Goal: Task Accomplishment & Management: Manage account settings

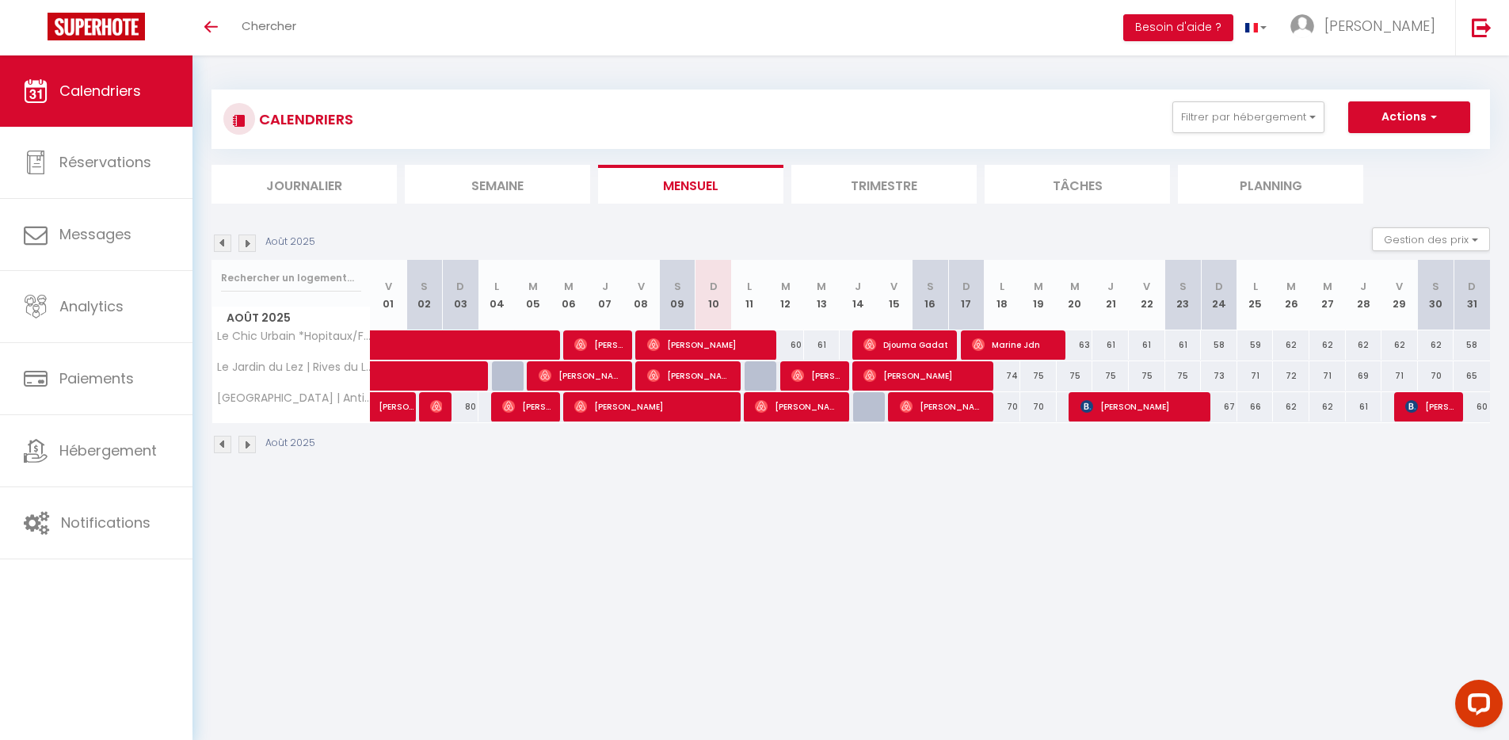
click at [246, 246] on img at bounding box center [246, 242] width 17 height 17
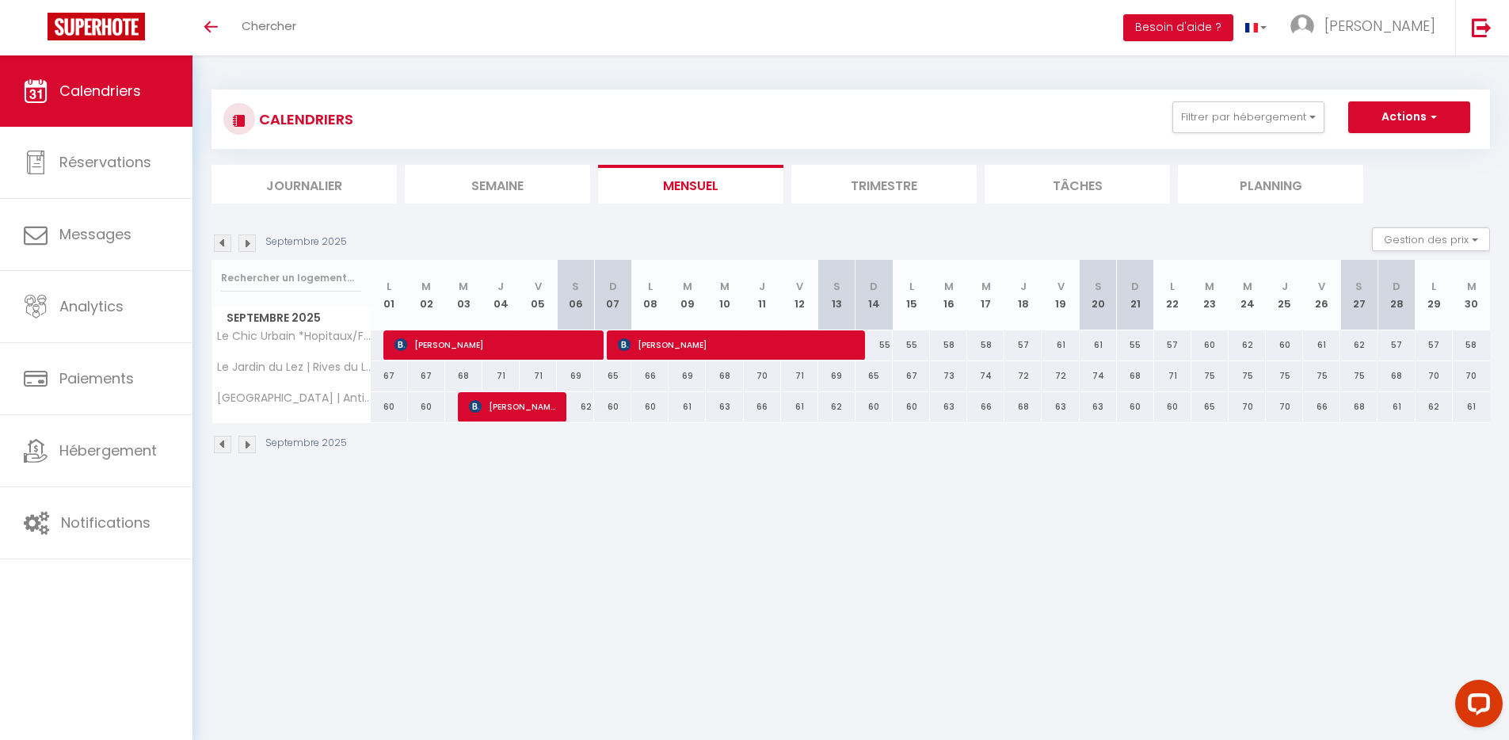
click at [222, 248] on img at bounding box center [222, 242] width 17 height 17
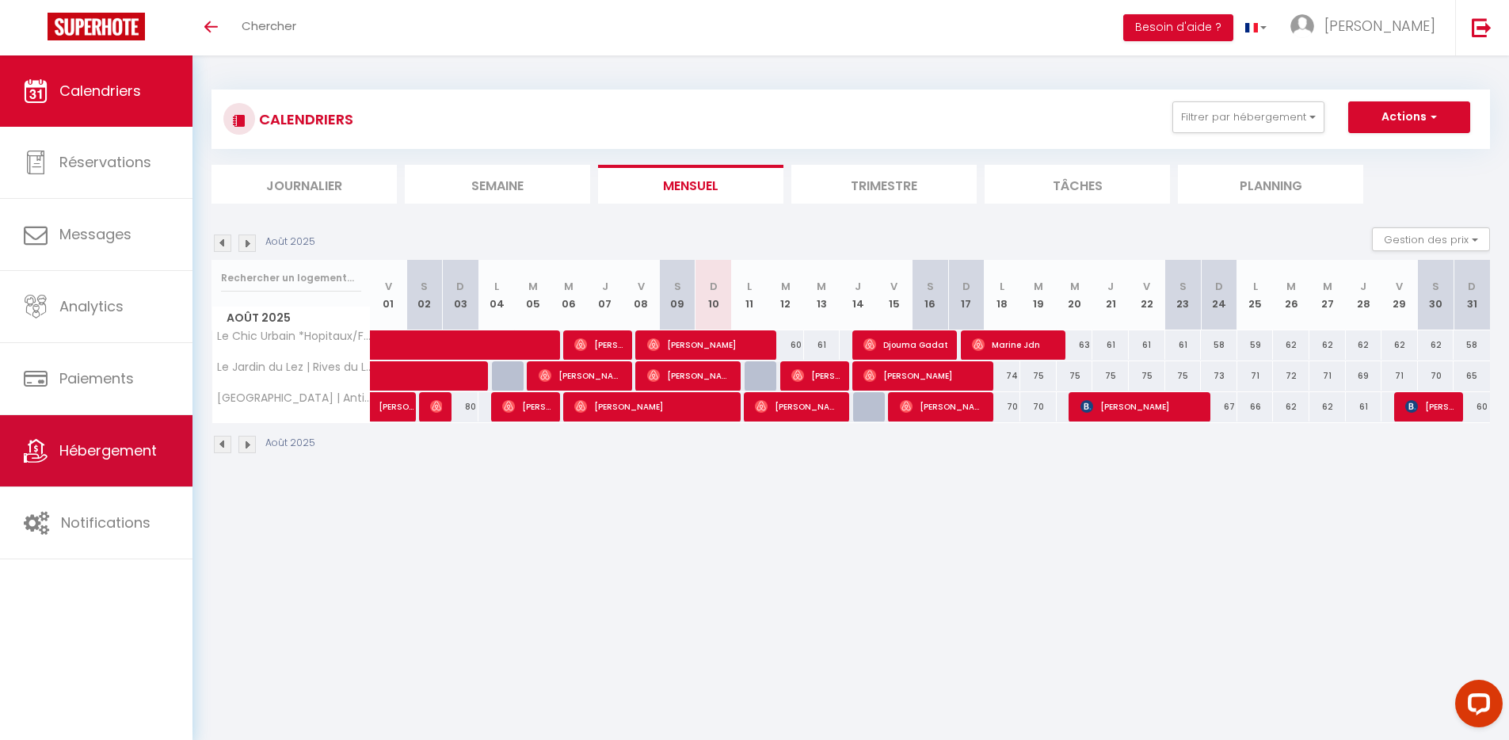
click at [132, 456] on span "Hébergement" at bounding box center [107, 450] width 97 height 20
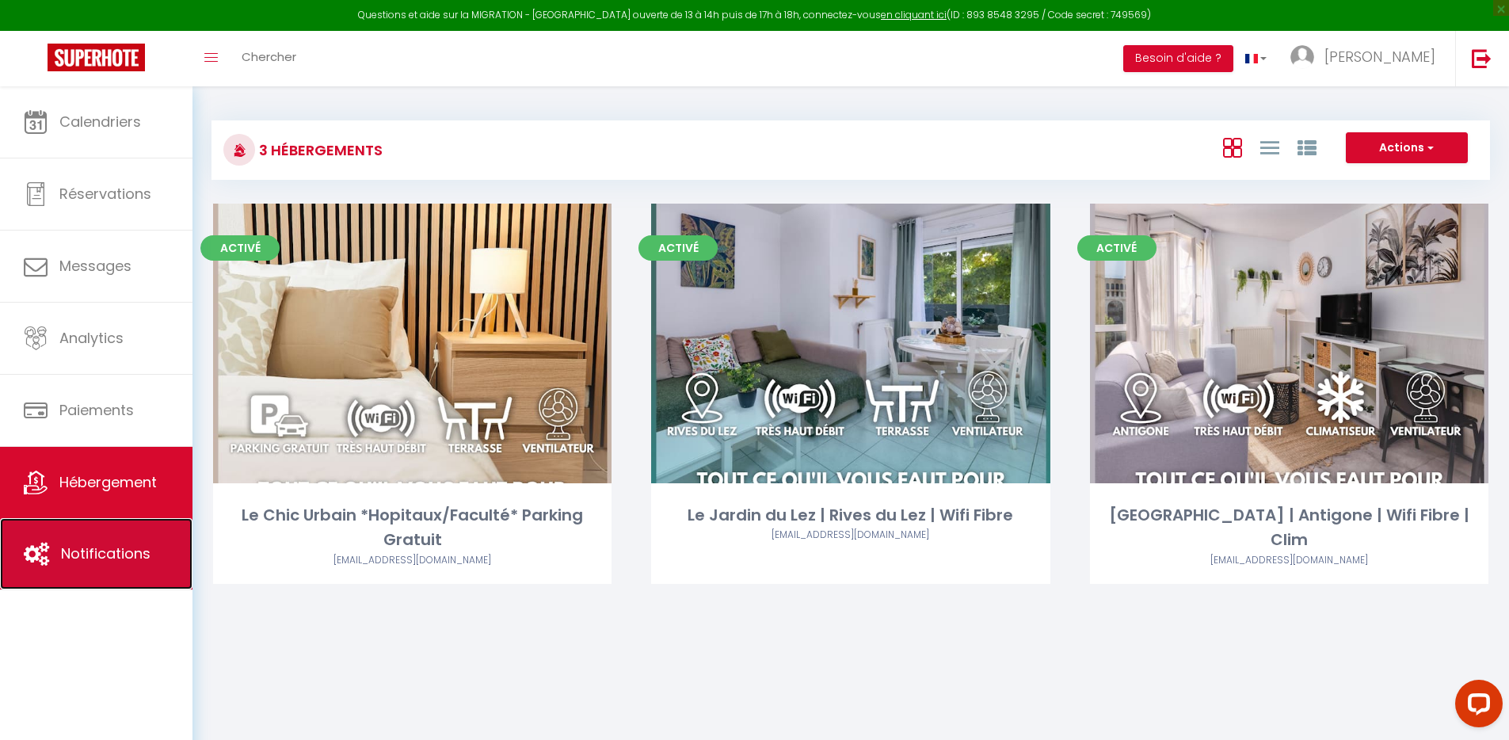
click at [126, 542] on link "Notifications" at bounding box center [96, 553] width 192 height 71
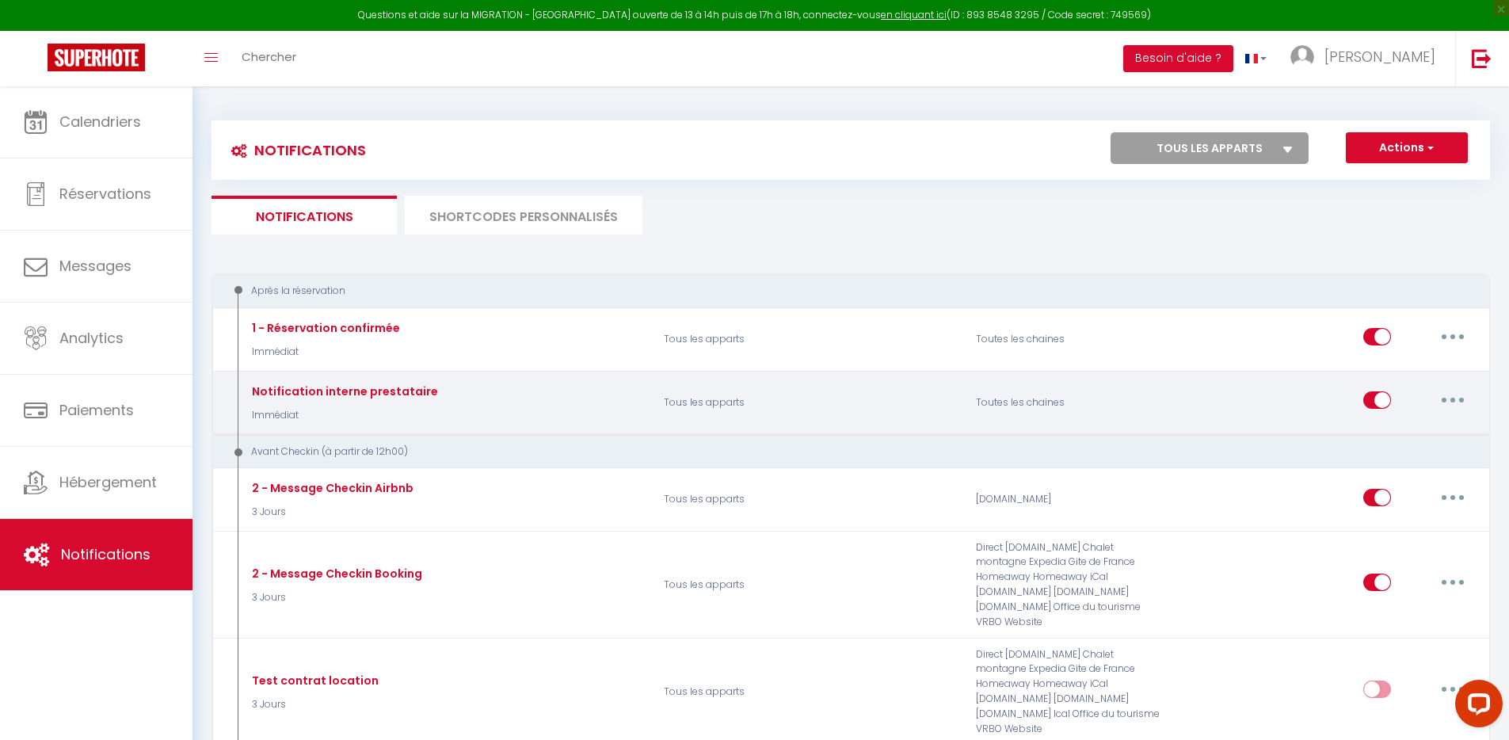
select select
checkbox input "false"
select select
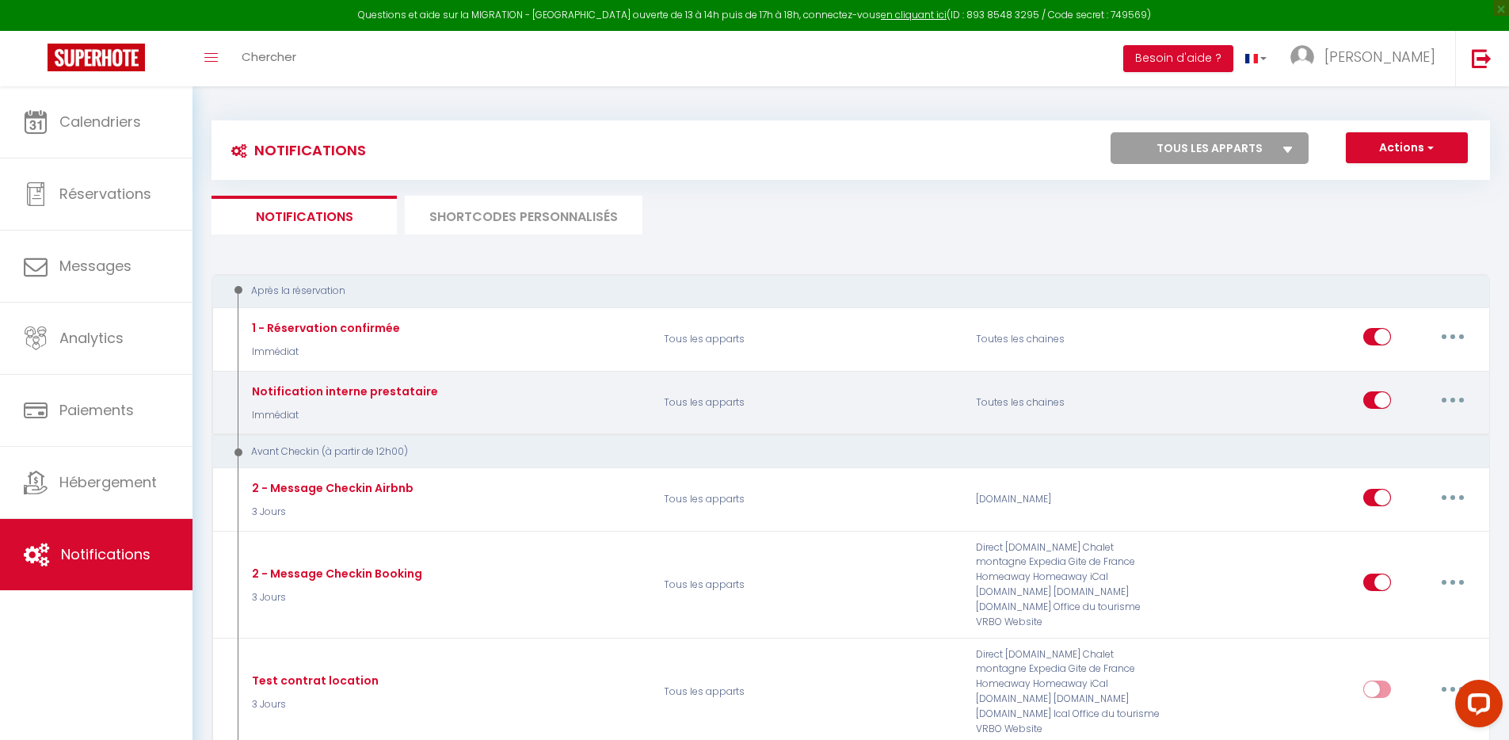
checkbox input "false"
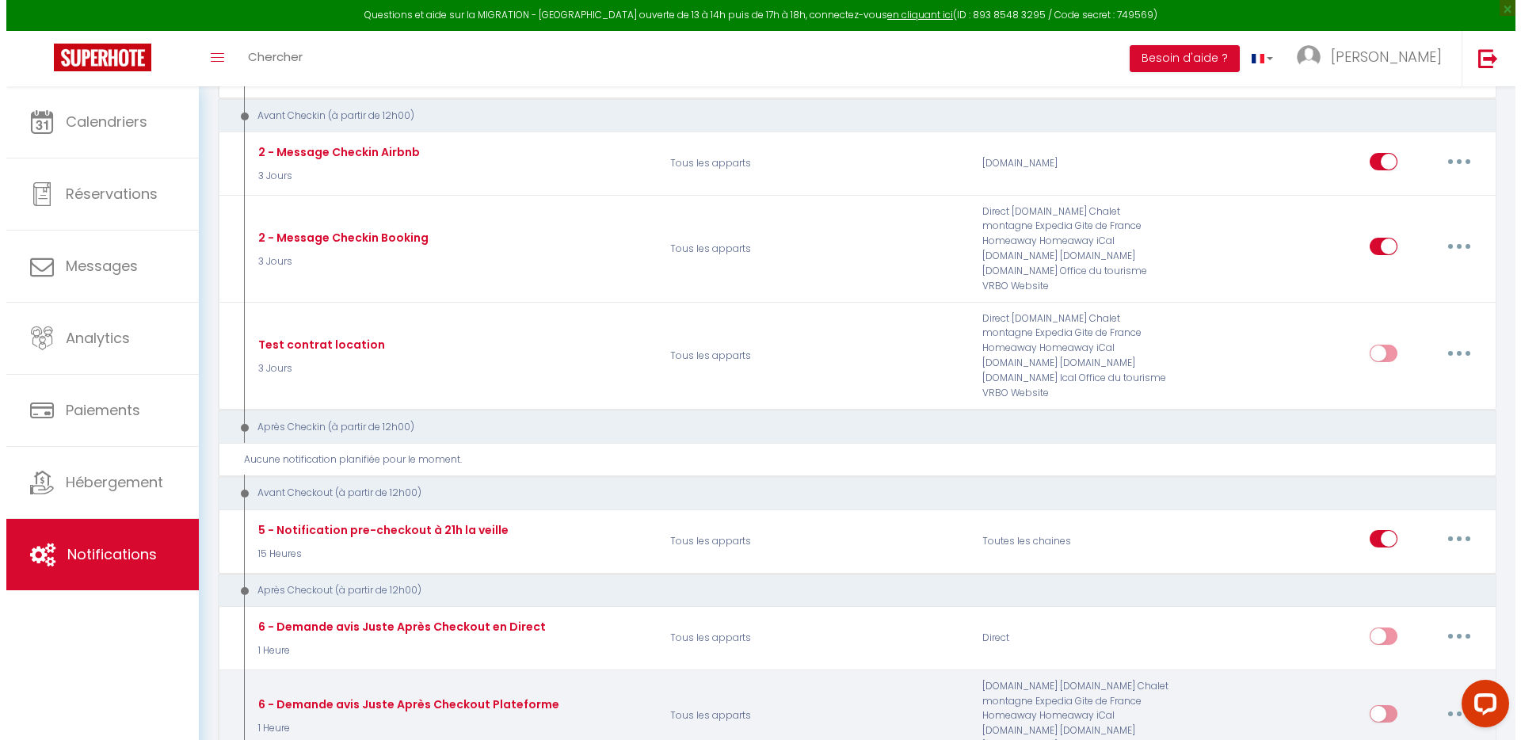
scroll to position [475, 0]
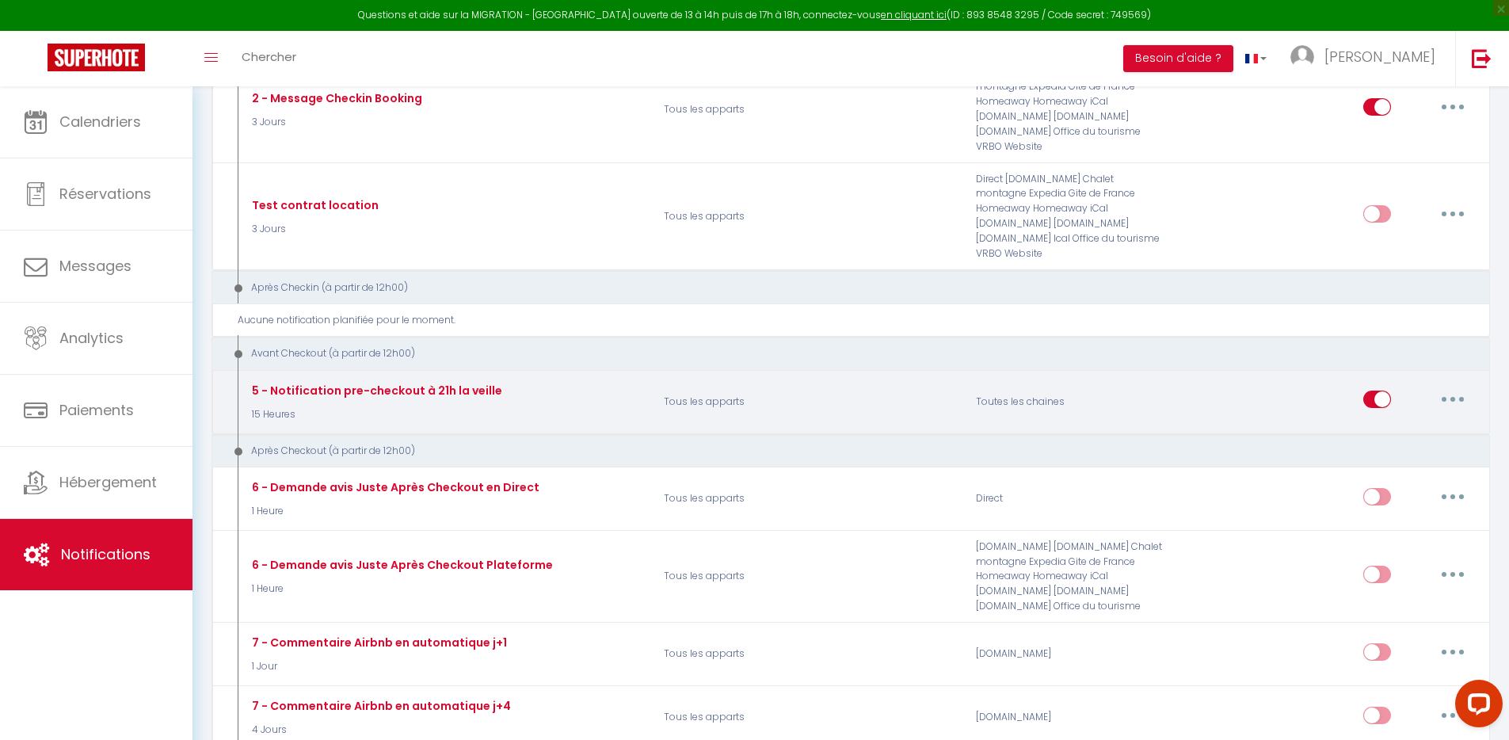
click at [1458, 387] on button "button" at bounding box center [1453, 399] width 44 height 25
click at [1435, 422] on link "Editer" at bounding box center [1411, 435] width 117 height 27
type input "5 - Notification pre-checkout à 21h la veille"
select select "4"
select select "15 Heures"
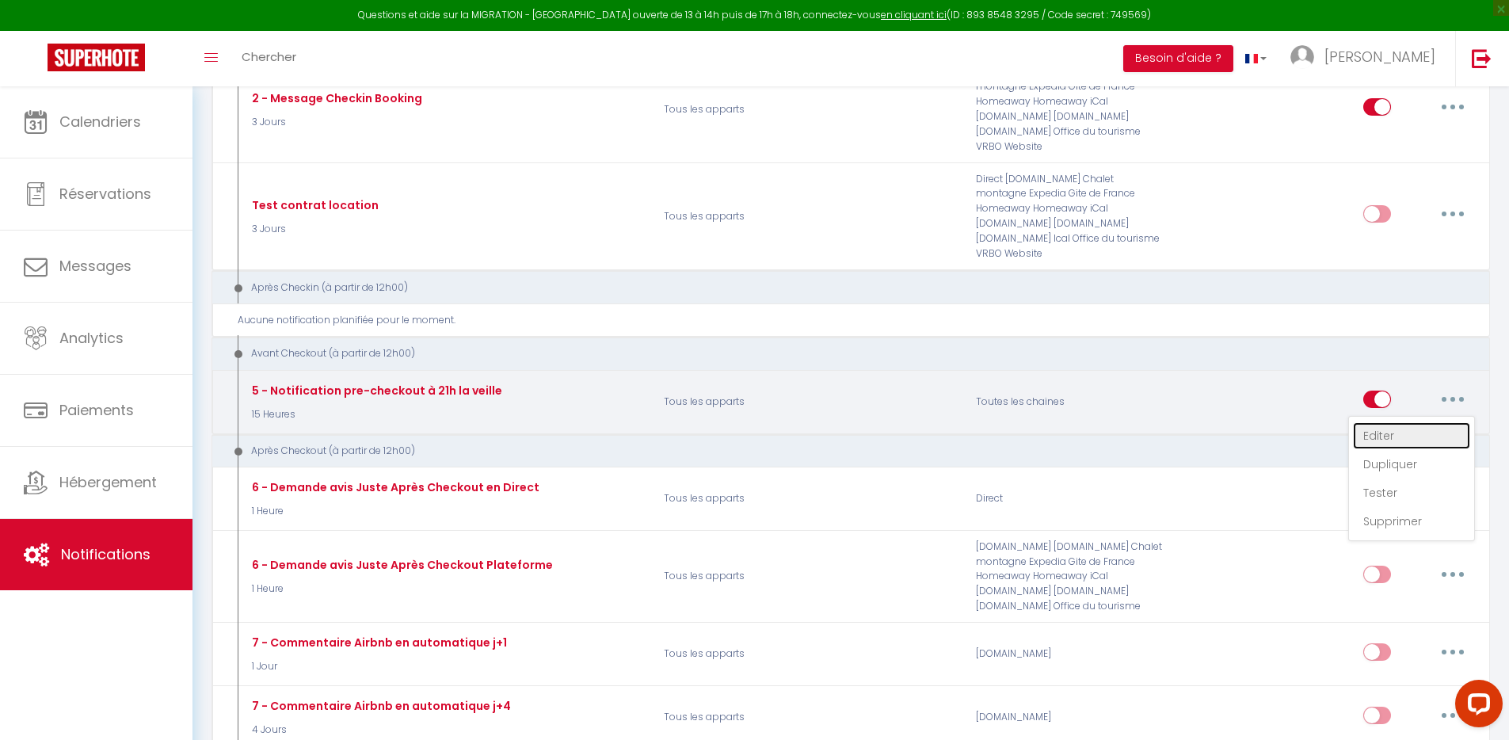
select select "if_booking_is_paid"
checkbox input "true"
checkbox input "false"
radio input "true"
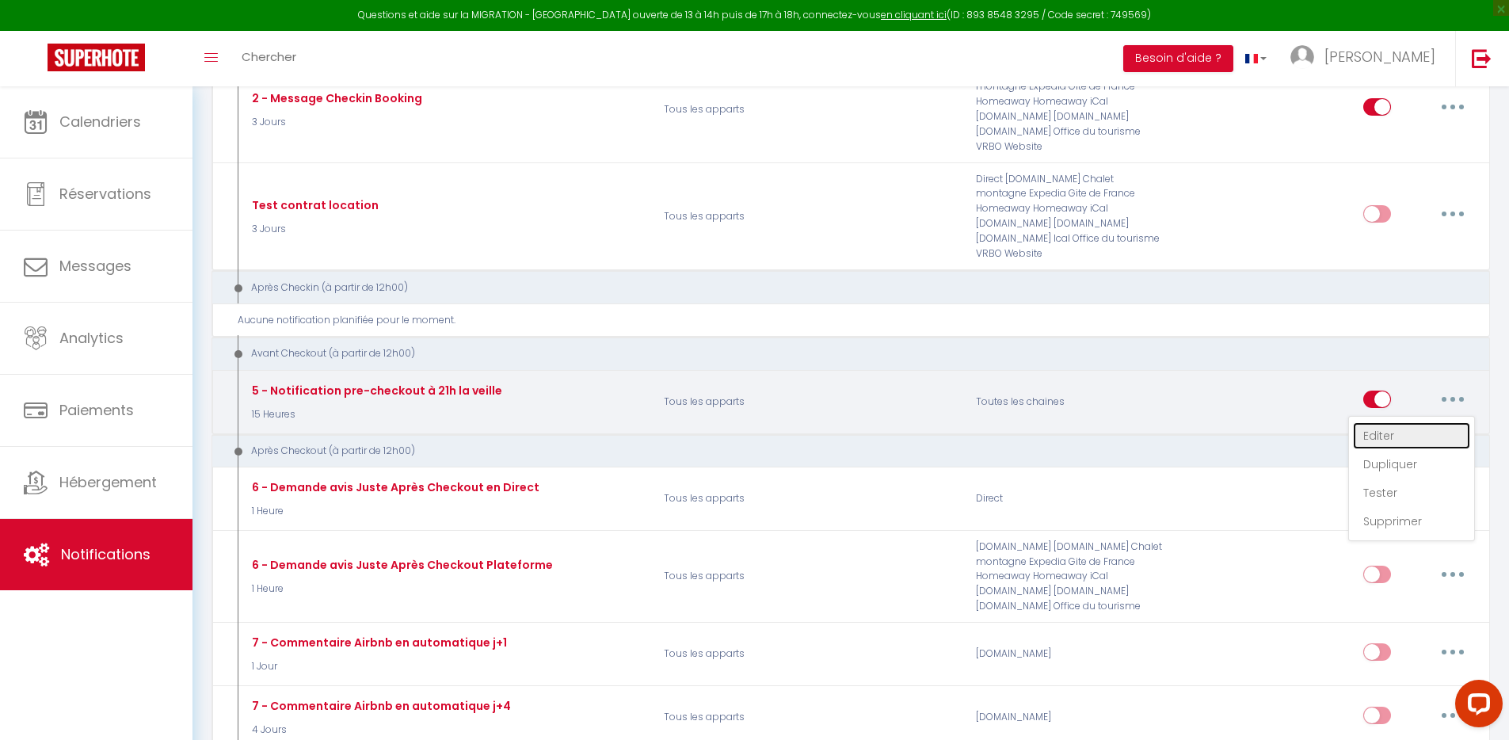
type input "Procédure pour votre départ - [RENTAL:NAME] - [GUEST:FIRST_NAME] [GUEST:NAME]"
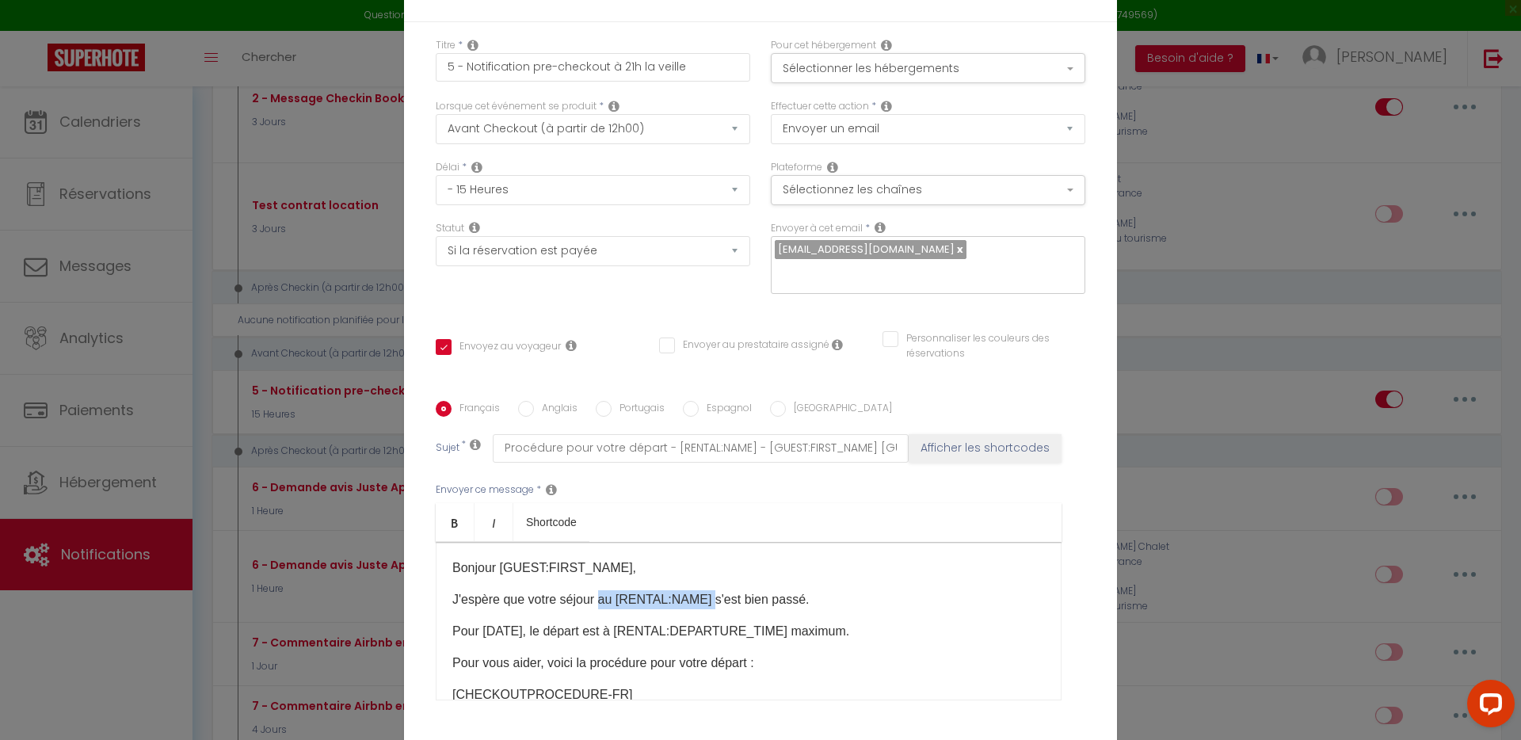
drag, startPoint x: 704, startPoint y: 589, endPoint x: 596, endPoint y: 592, distance: 108.5
click at [596, 592] on p "J'espère que votre séjour au [RENTAL:NAME] s'est bien passé." at bounding box center [748, 599] width 593 height 19
click at [739, 590] on p "J'espère que votre séjour s'est bien passé." at bounding box center [748, 599] width 593 height 19
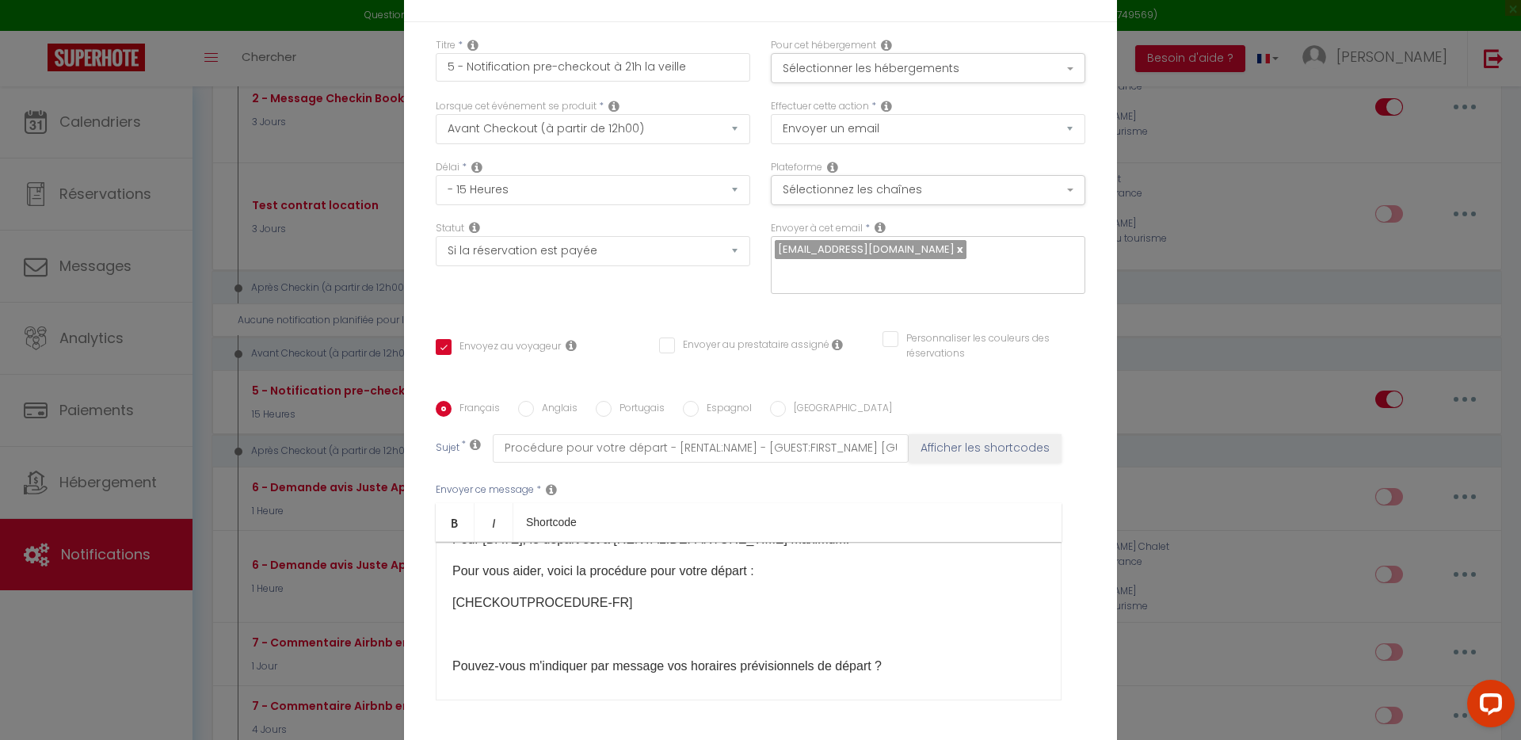
scroll to position [0, 0]
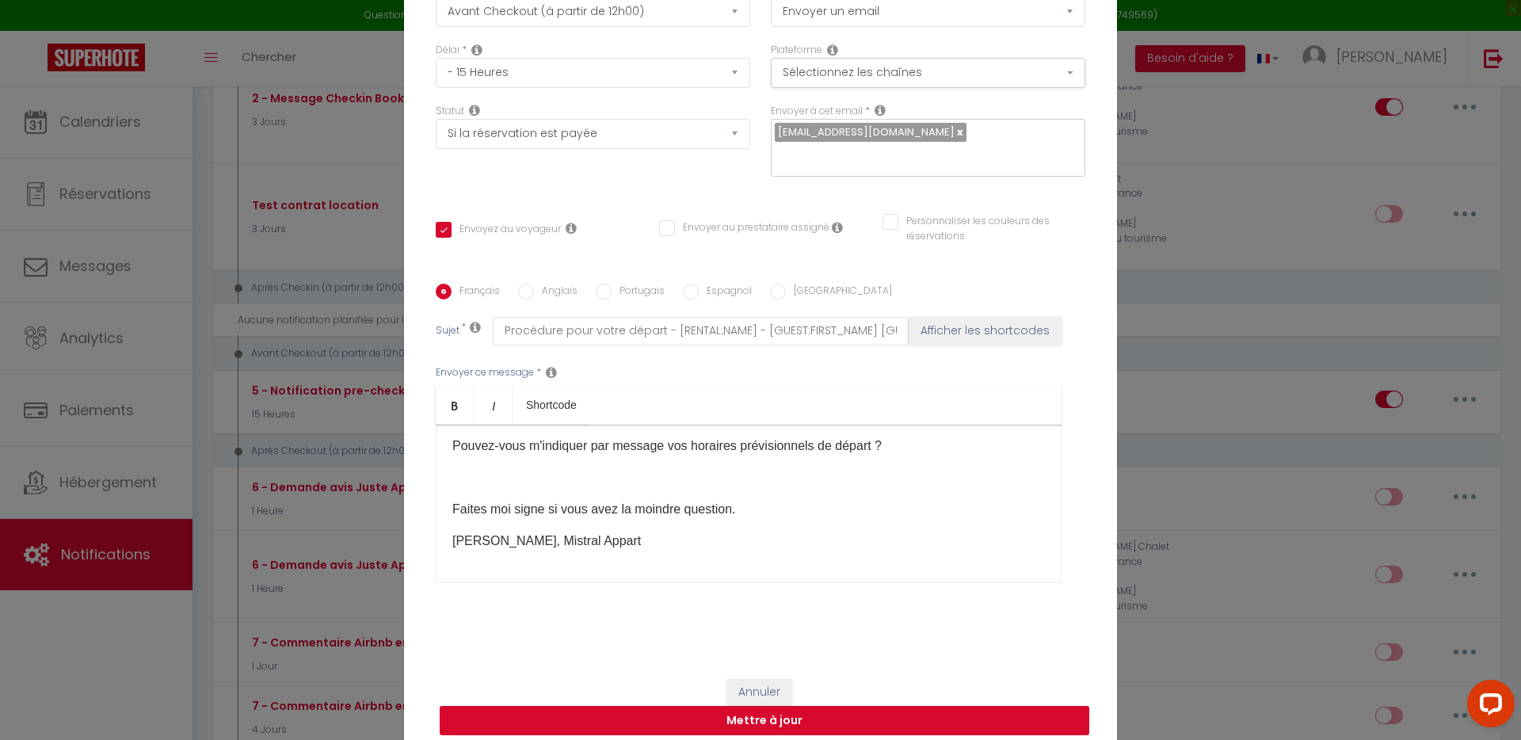
click at [873, 713] on button "Mettre à jour" at bounding box center [765, 721] width 650 height 30
checkbox input "true"
checkbox input "false"
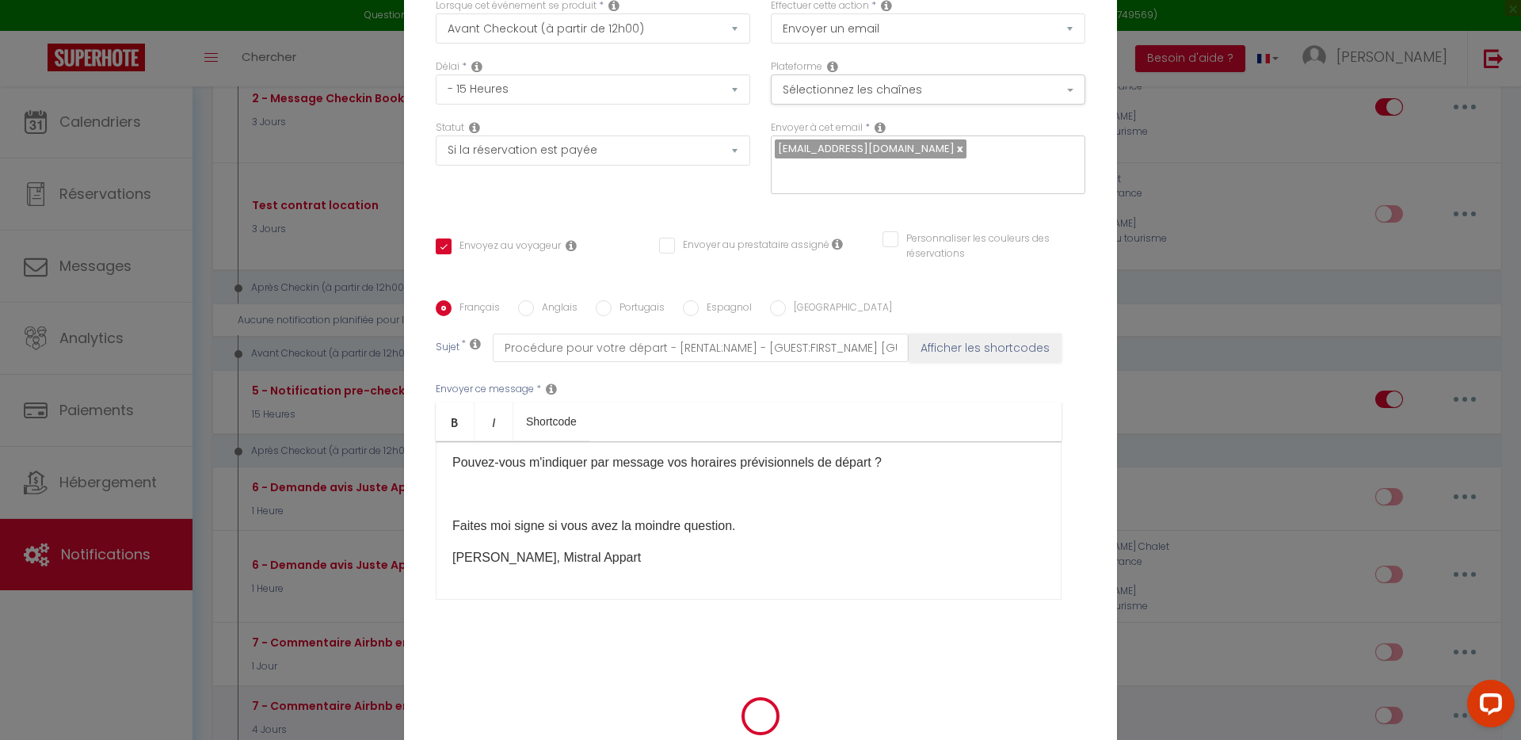
select select "1"
select select
checkbox input "false"
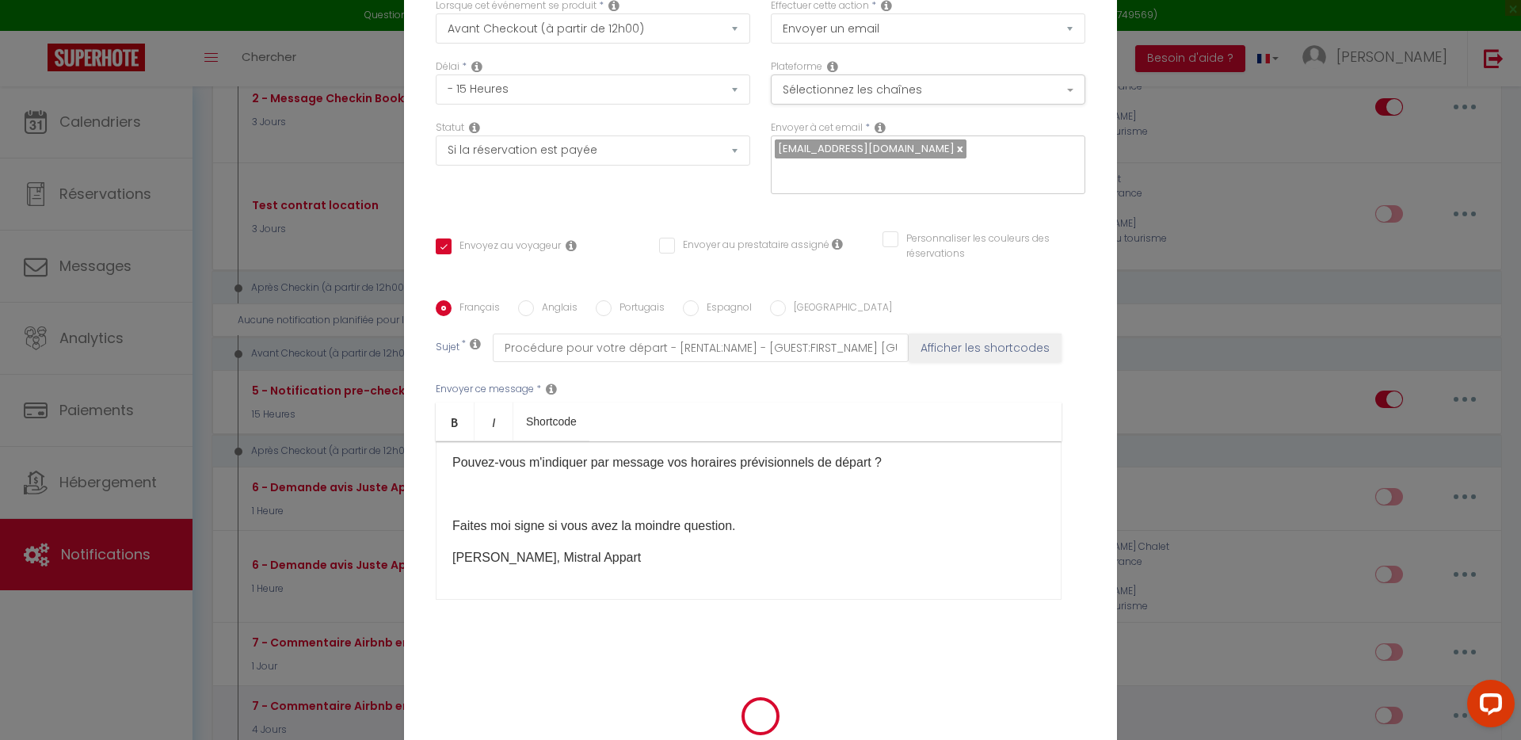
checkbox input "false"
radio input "false"
select select
checkbox input "false"
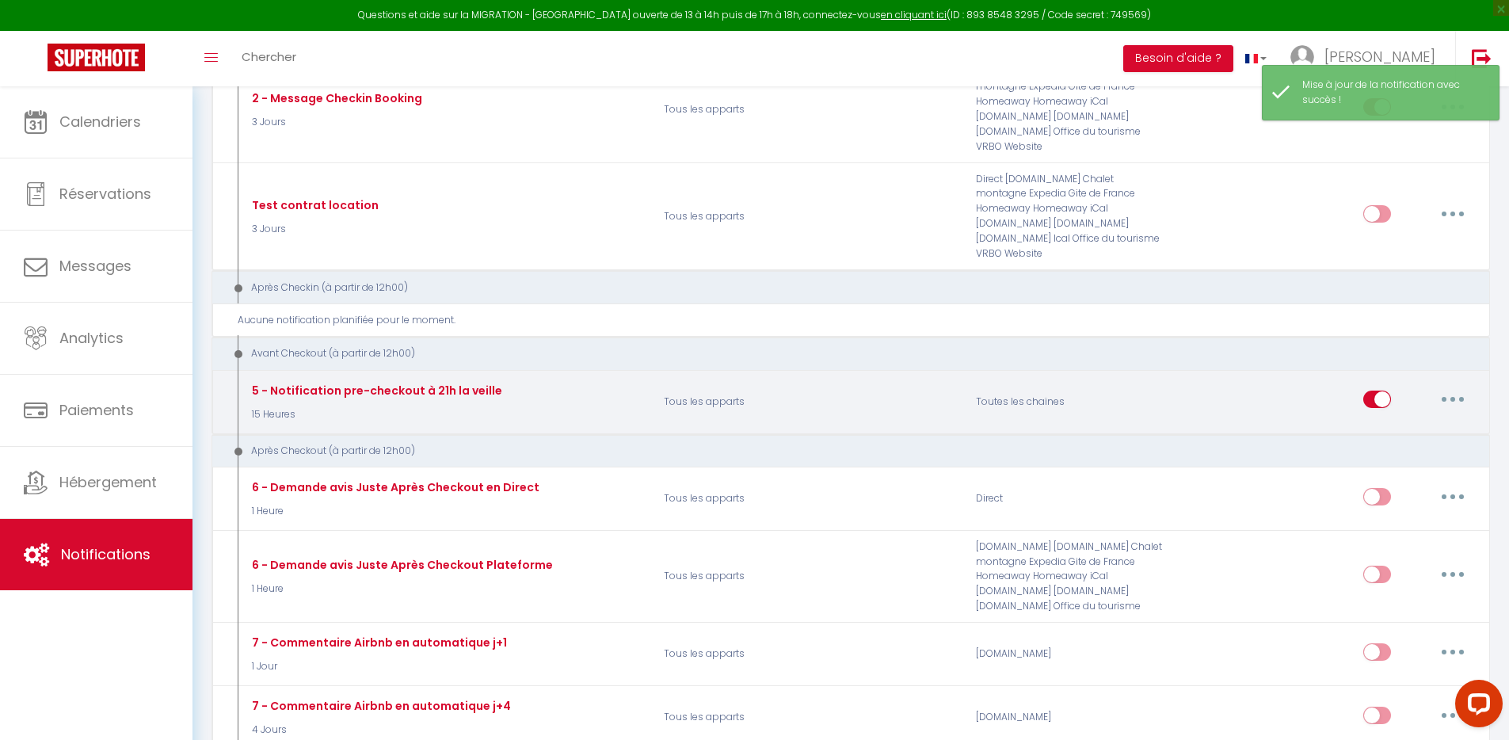
click at [1442, 387] on button "button" at bounding box center [1453, 399] width 44 height 25
click at [1408, 422] on link "Editer" at bounding box center [1411, 435] width 117 height 27
type input "5 - Notification pre-checkout à 21h la veille"
select select "4"
select select "15 Heures"
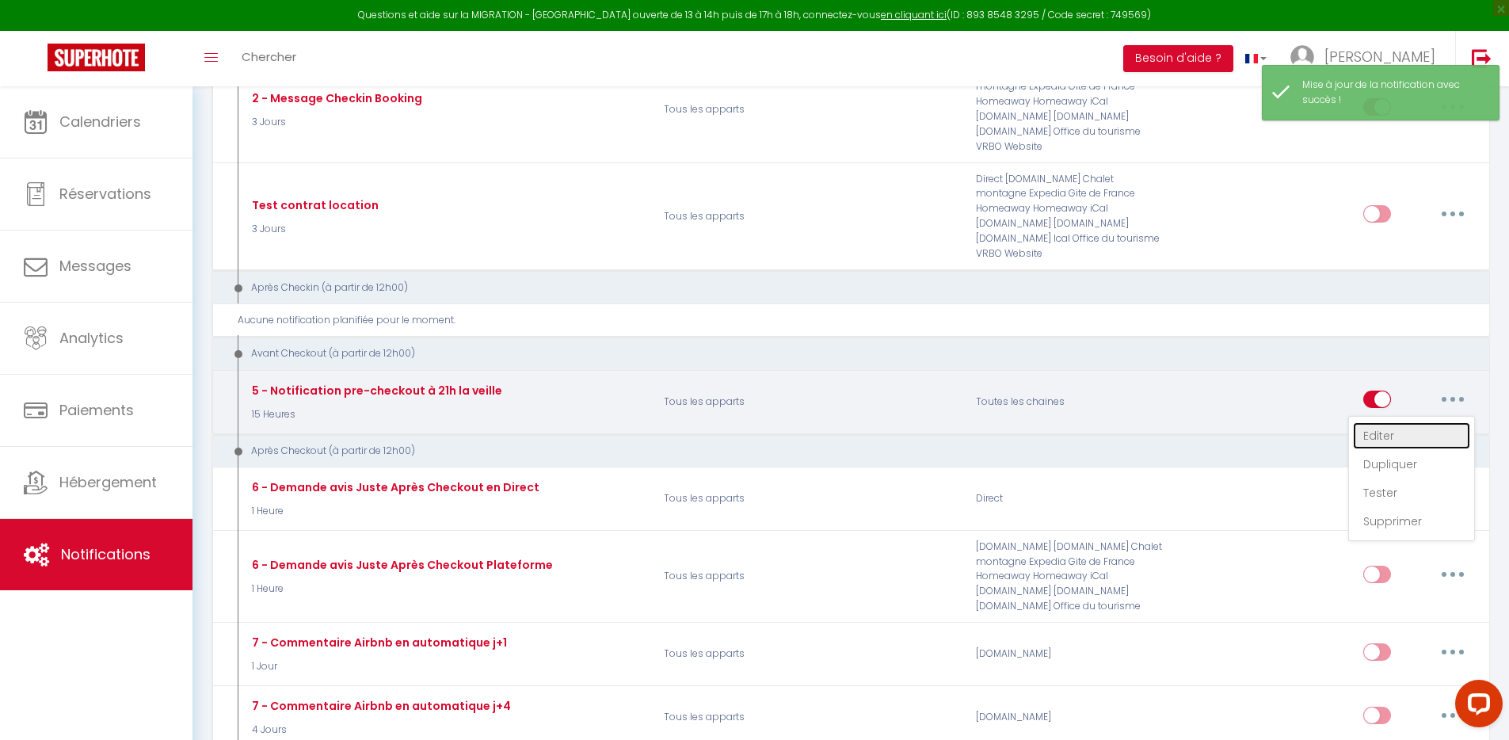
select select "if_booking_is_paid"
checkbox input "true"
checkbox input "false"
radio input "true"
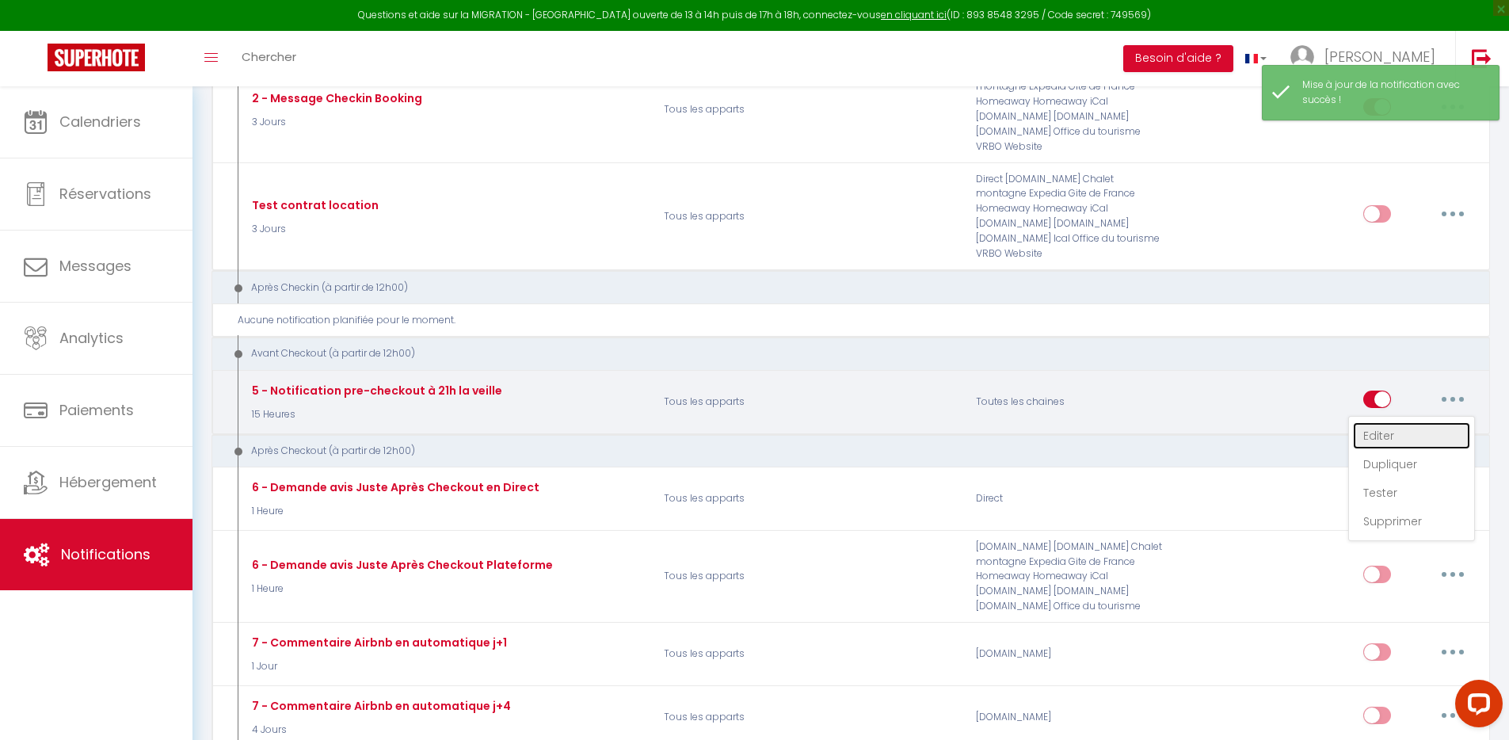
type input "Procédure pour votre départ - [RENTAL:NAME] - [GUEST:FIRST_NAME] [GUEST:NAME]"
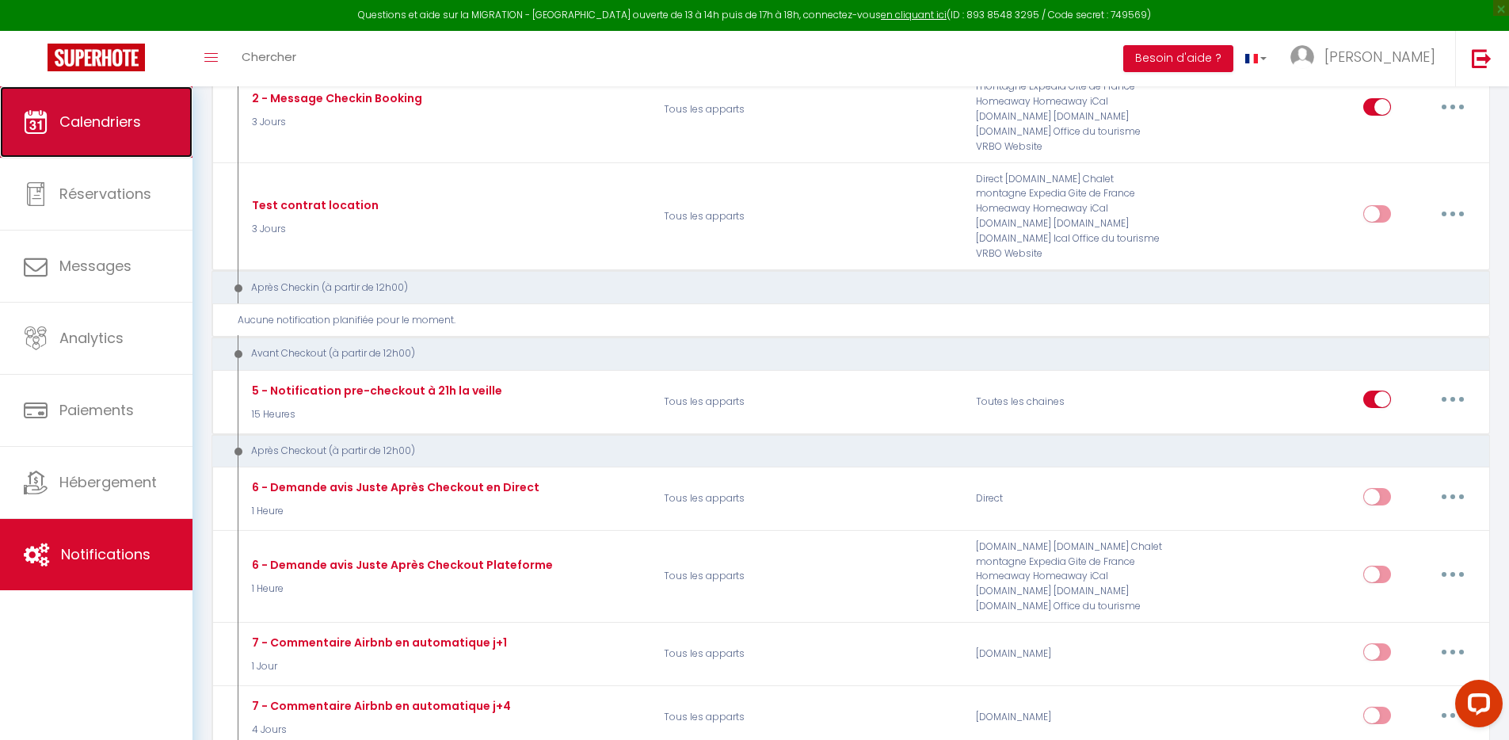
click at [61, 123] on span "Calendriers" at bounding box center [100, 122] width 82 height 20
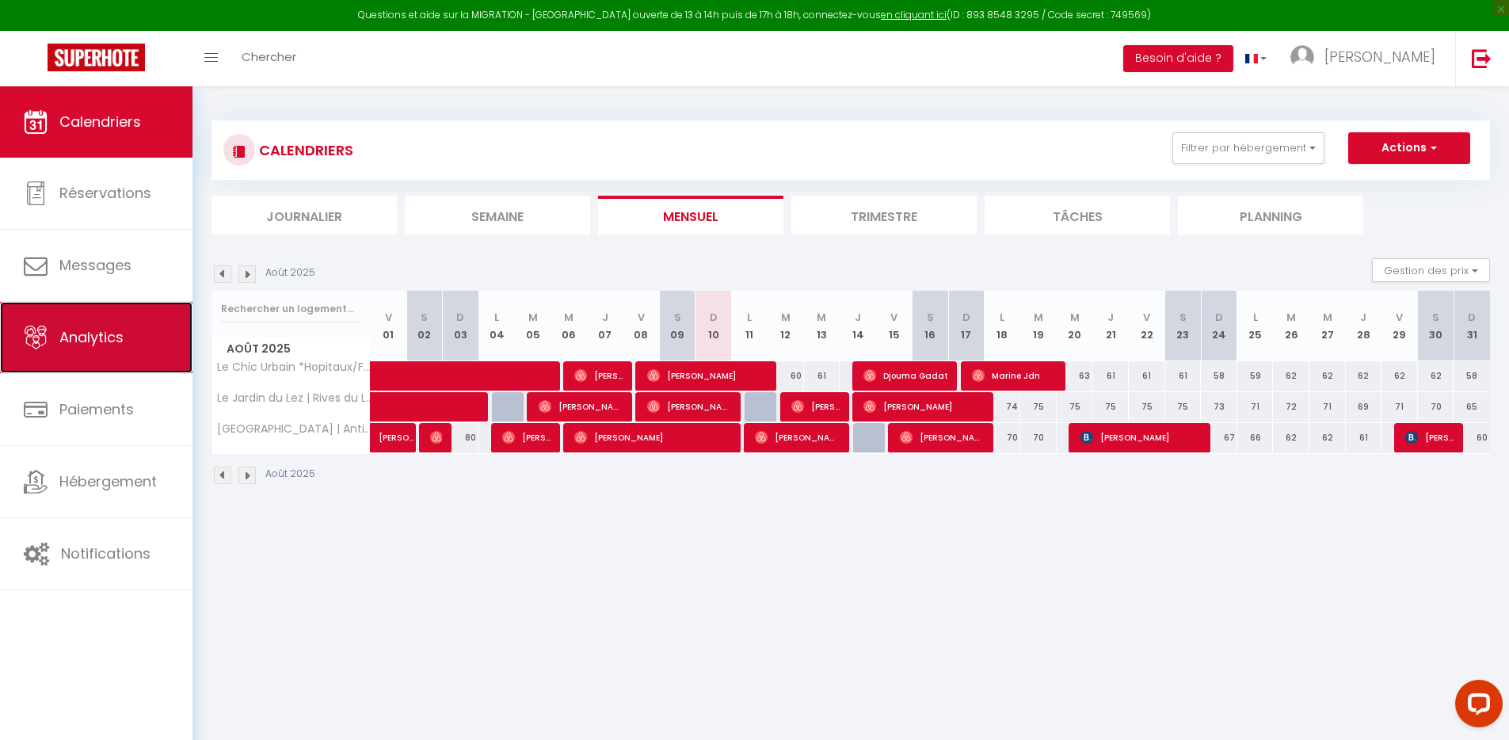
click at [164, 333] on link "Analytics" at bounding box center [96, 337] width 192 height 71
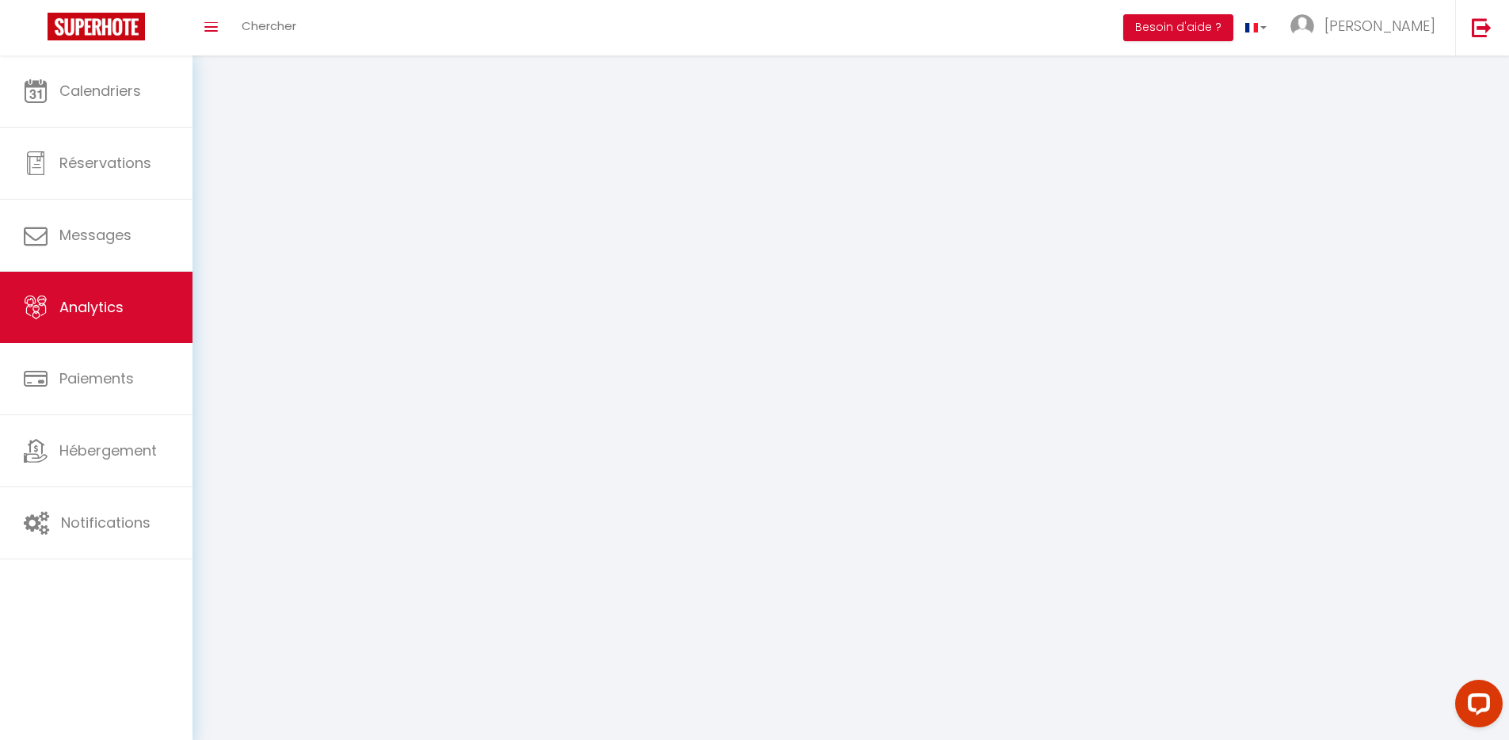
select select "2025"
select select "8"
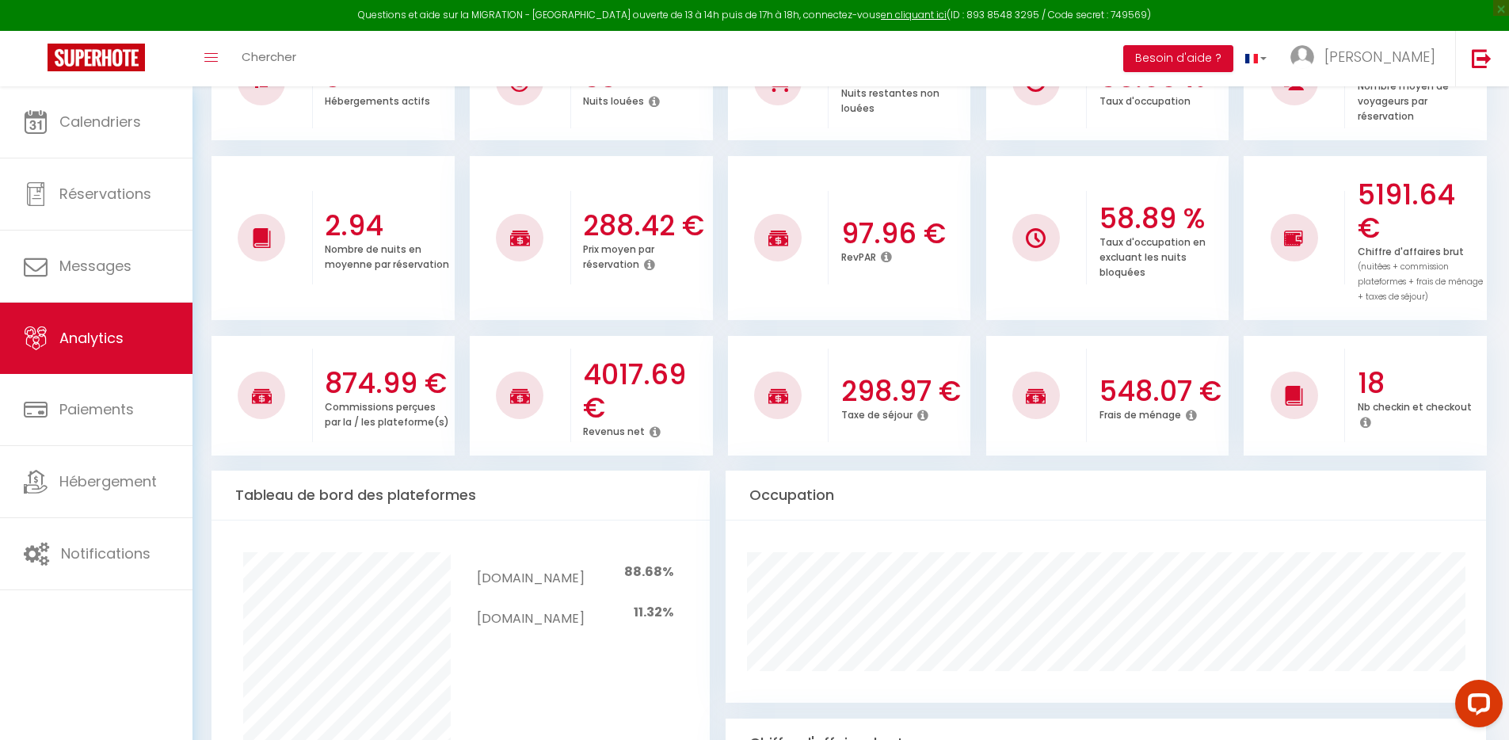
click at [651, 435] on icon at bounding box center [655, 431] width 11 height 13
click at [650, 431] on icon at bounding box center [655, 431] width 11 height 13
click at [654, 429] on icon at bounding box center [655, 431] width 11 height 13
click at [652, 430] on icon at bounding box center [655, 431] width 11 height 13
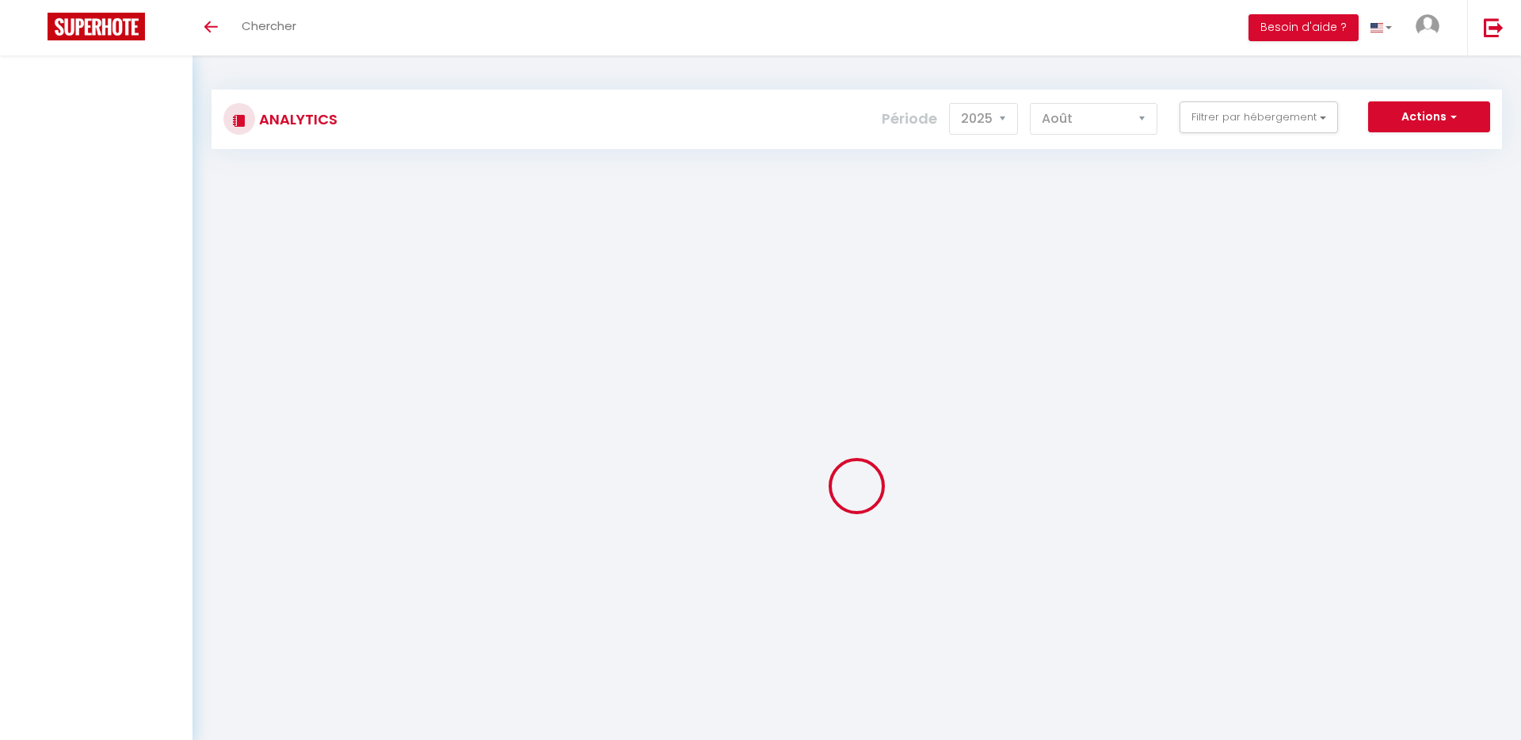
select select "2025"
select select "8"
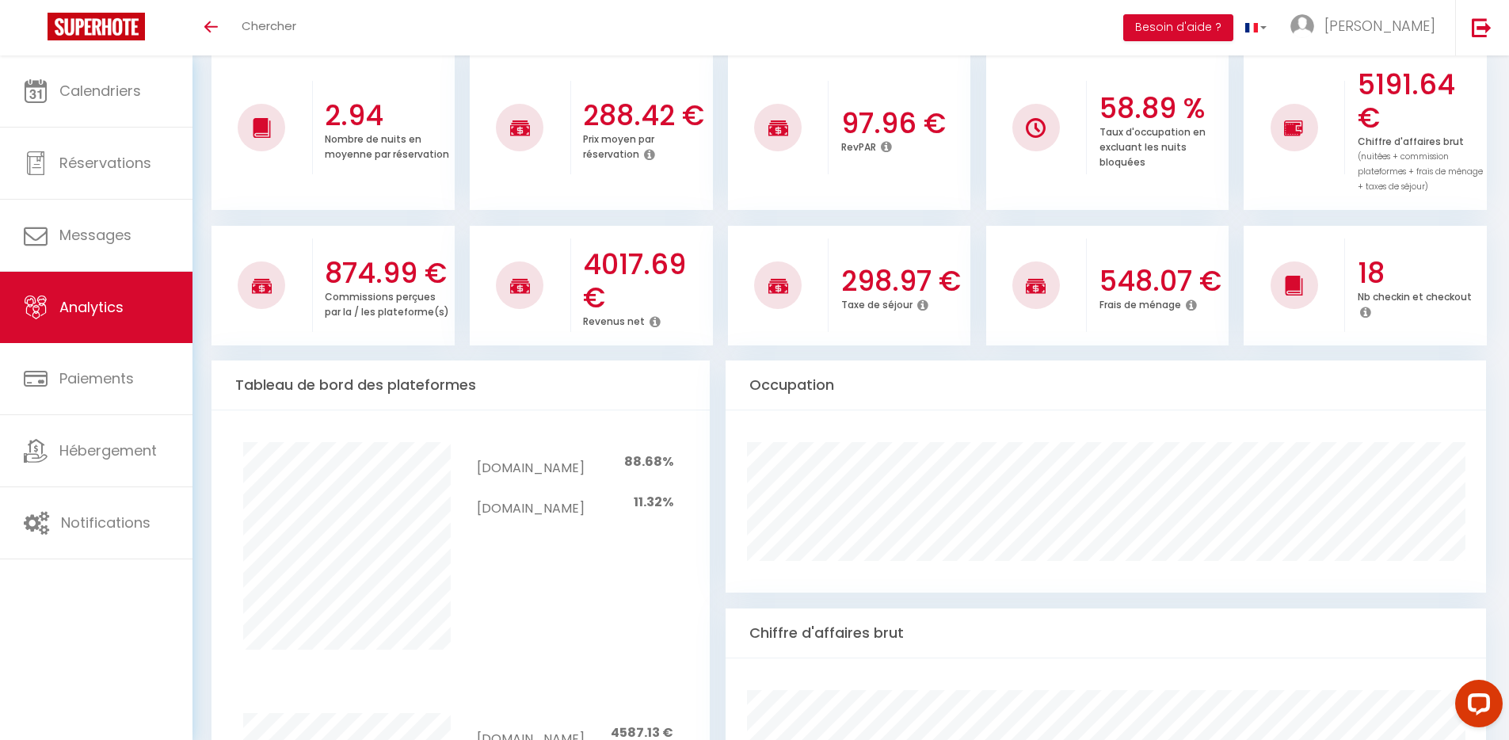
click at [650, 322] on icon at bounding box center [655, 321] width 11 height 13
click at [662, 276] on h3 "4017.69 €" at bounding box center [646, 281] width 126 height 67
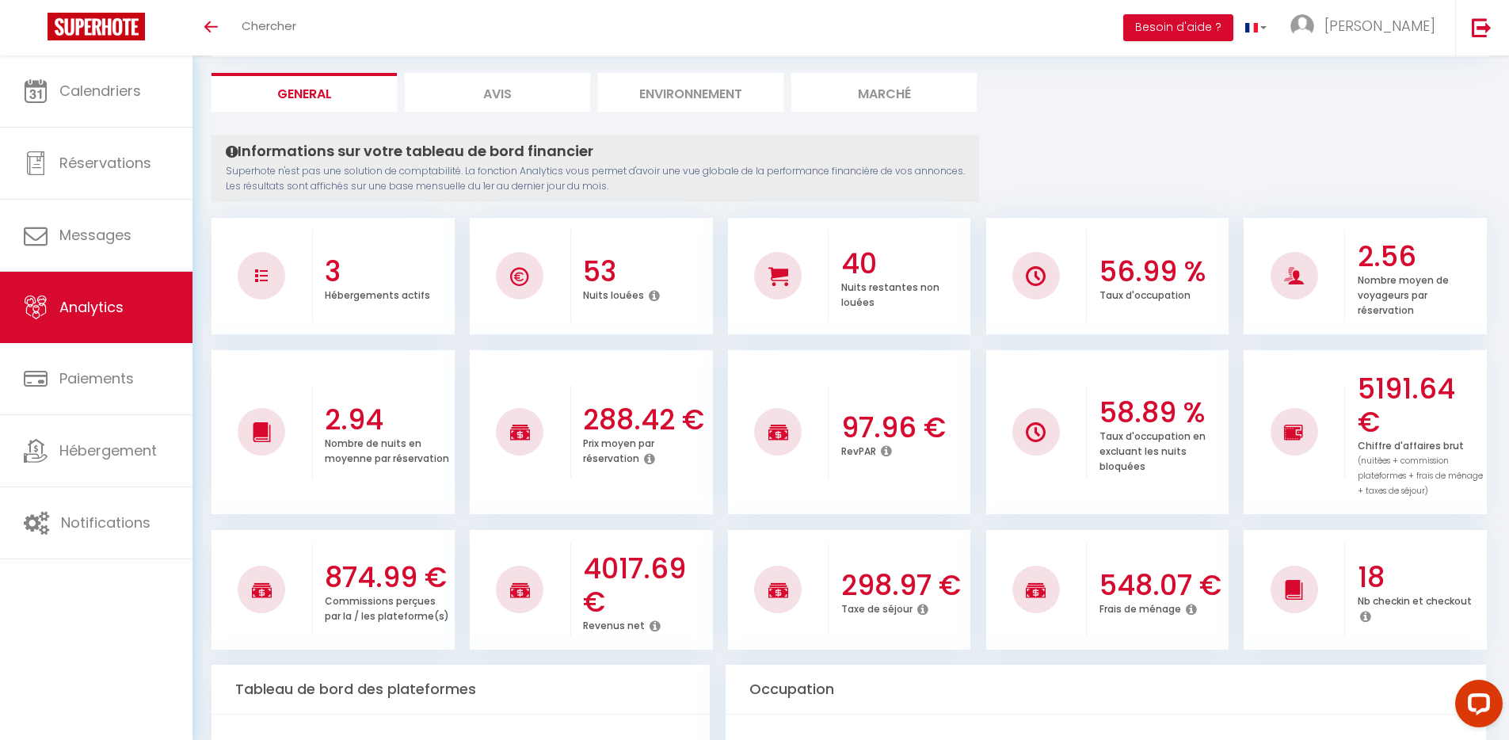
scroll to position [238, 0]
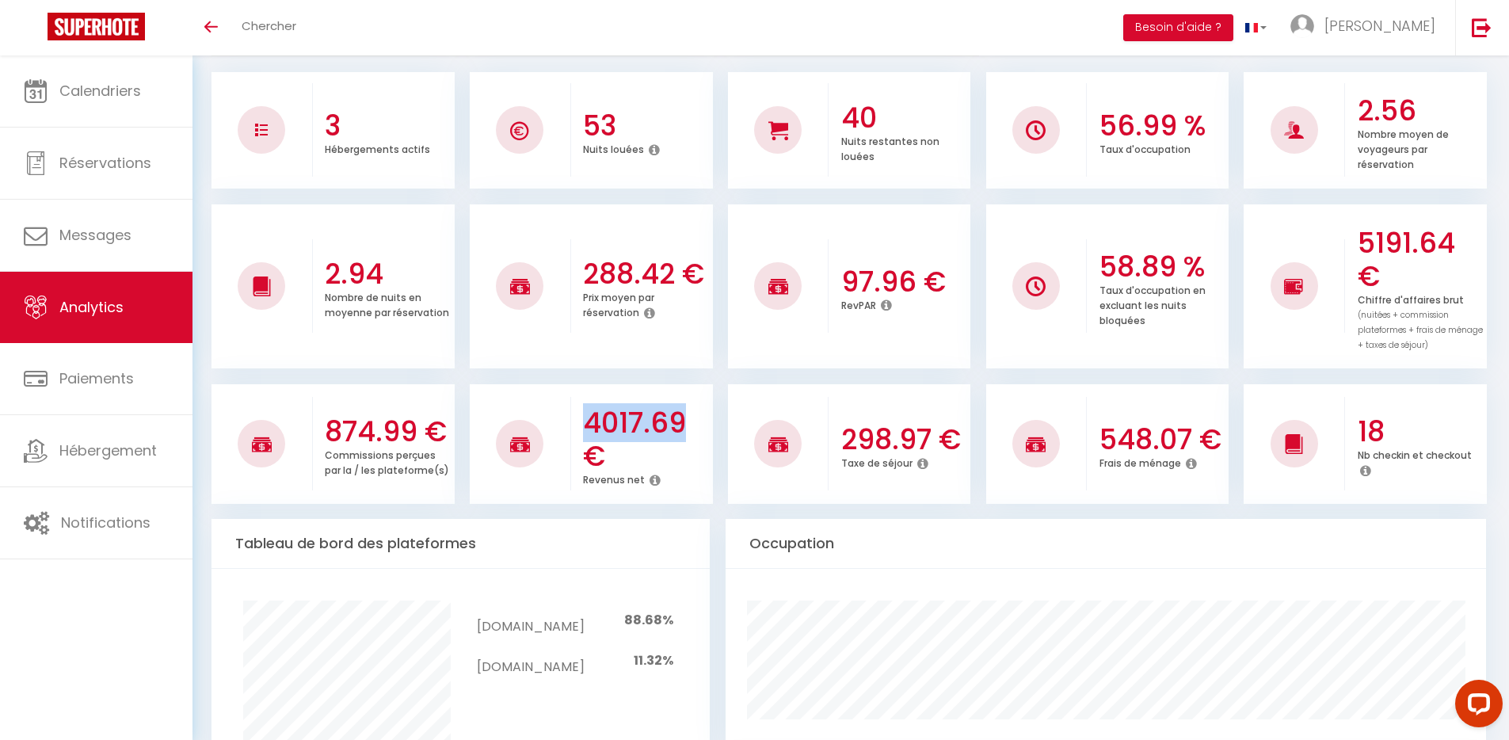
drag, startPoint x: 590, startPoint y: 426, endPoint x: 685, endPoint y: 429, distance: 95.1
click at [685, 429] on h3 "4017.69 €" at bounding box center [646, 439] width 126 height 67
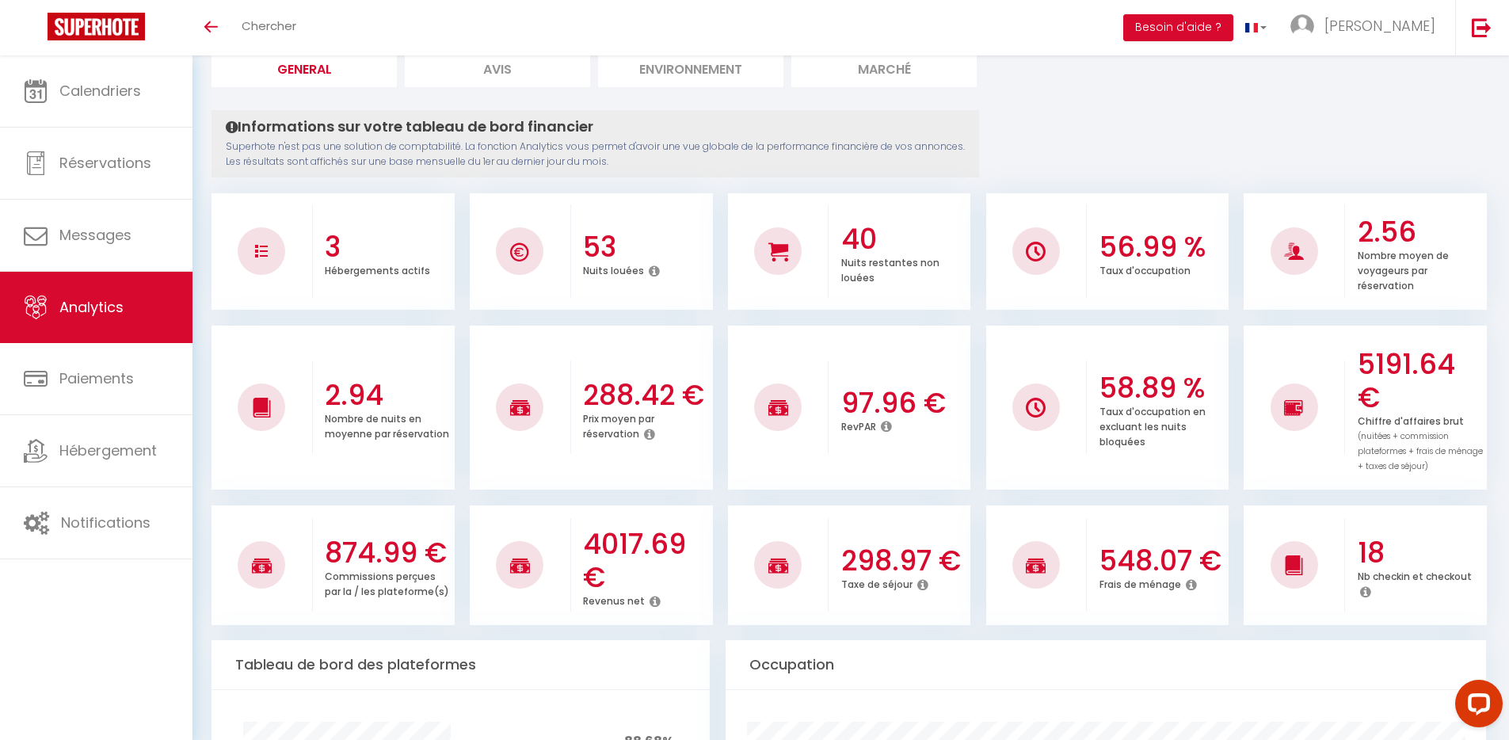
scroll to position [79, 0]
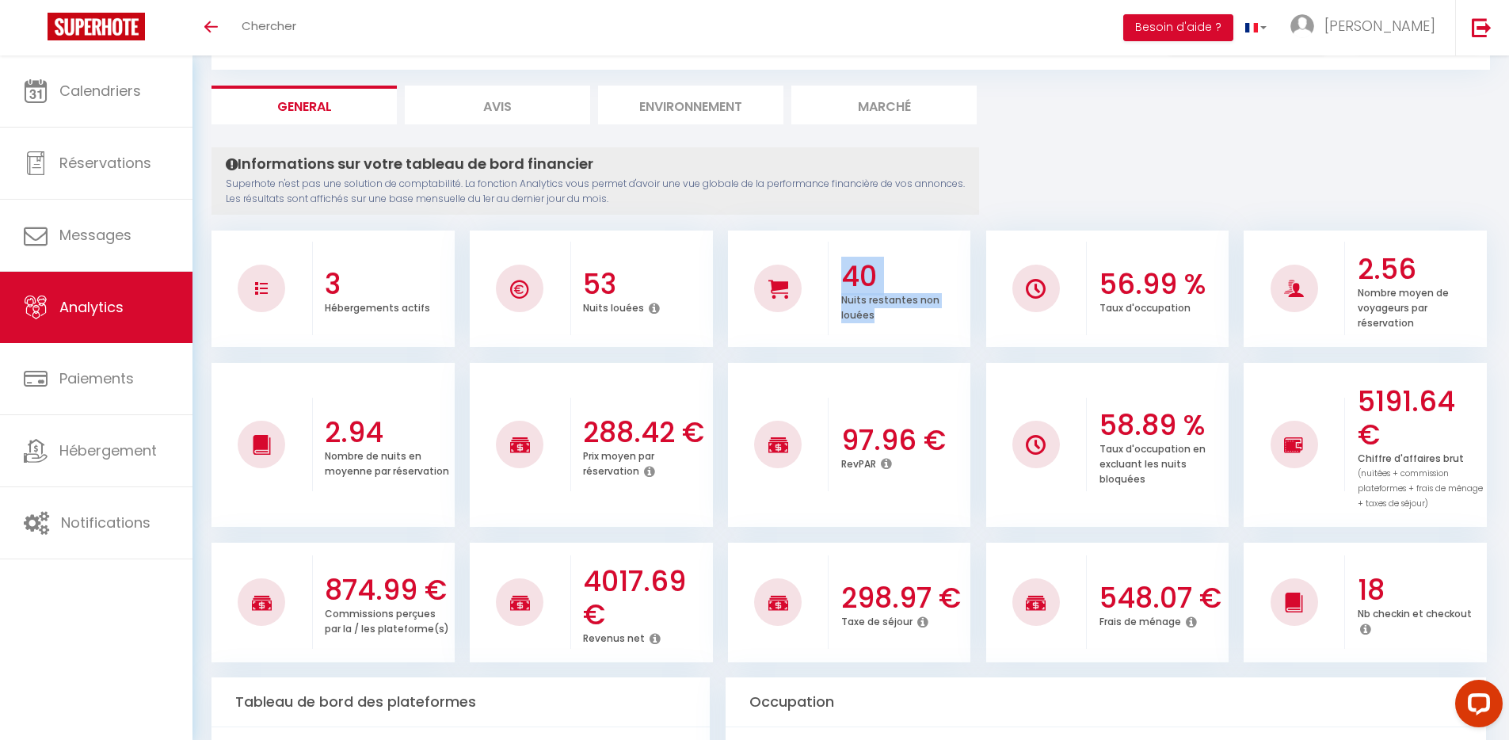
drag, startPoint x: 847, startPoint y: 278, endPoint x: 886, endPoint y: 316, distance: 54.3
click at [886, 316] on div "40 Nuits restantes non louées" at bounding box center [900, 288] width 142 height 101
click at [886, 316] on div "Nuits restantes non louées" at bounding box center [904, 308] width 126 height 30
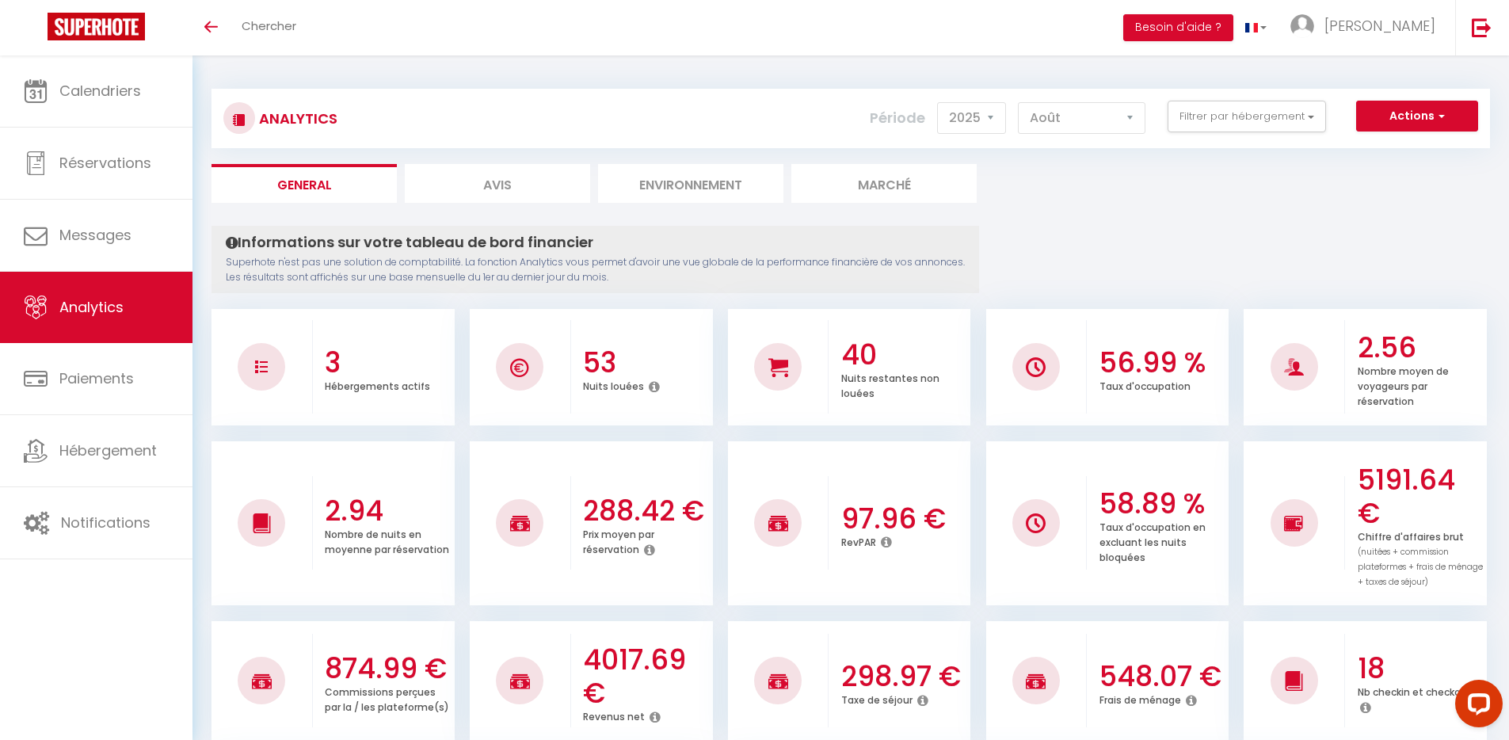
scroll to position [0, 0]
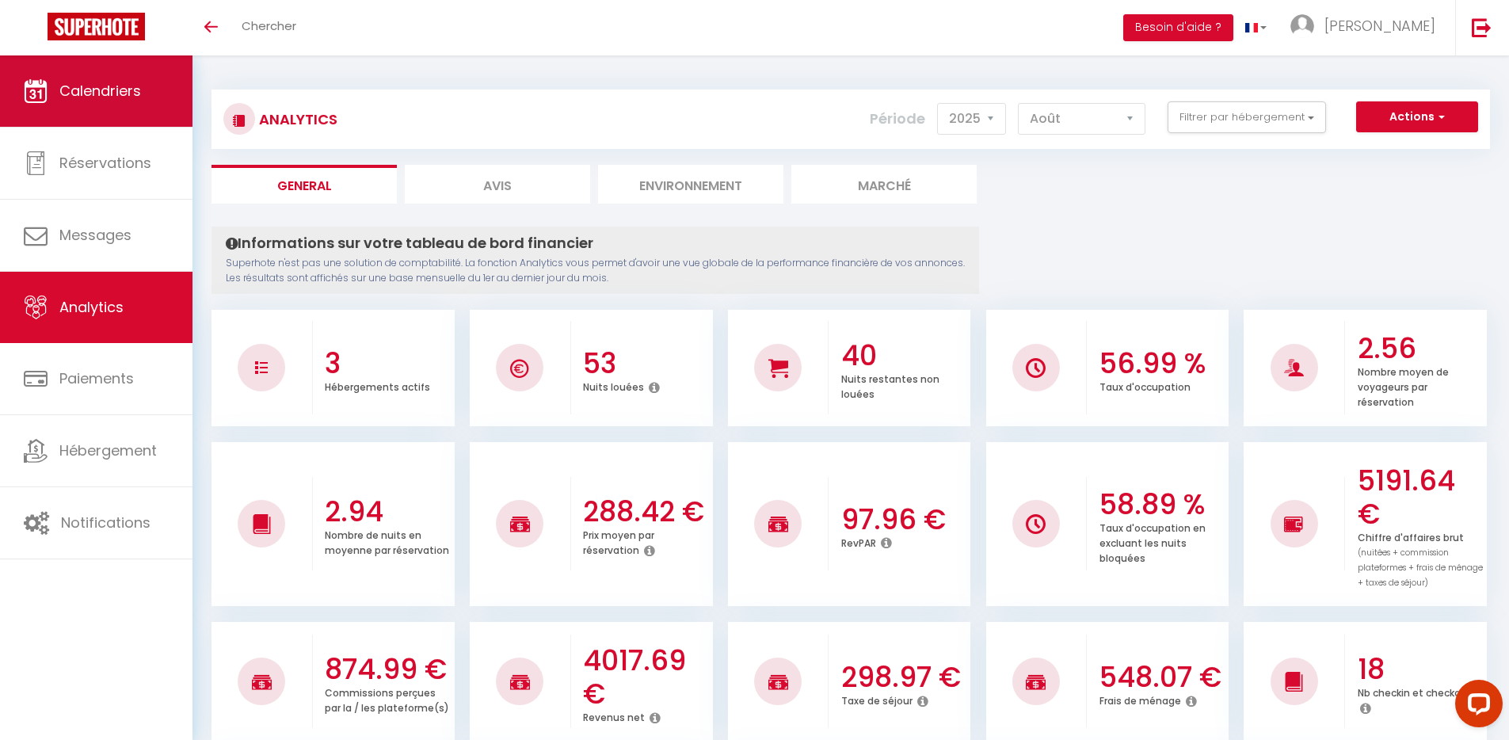
click at [121, 104] on link "Calendriers" at bounding box center [96, 90] width 192 height 71
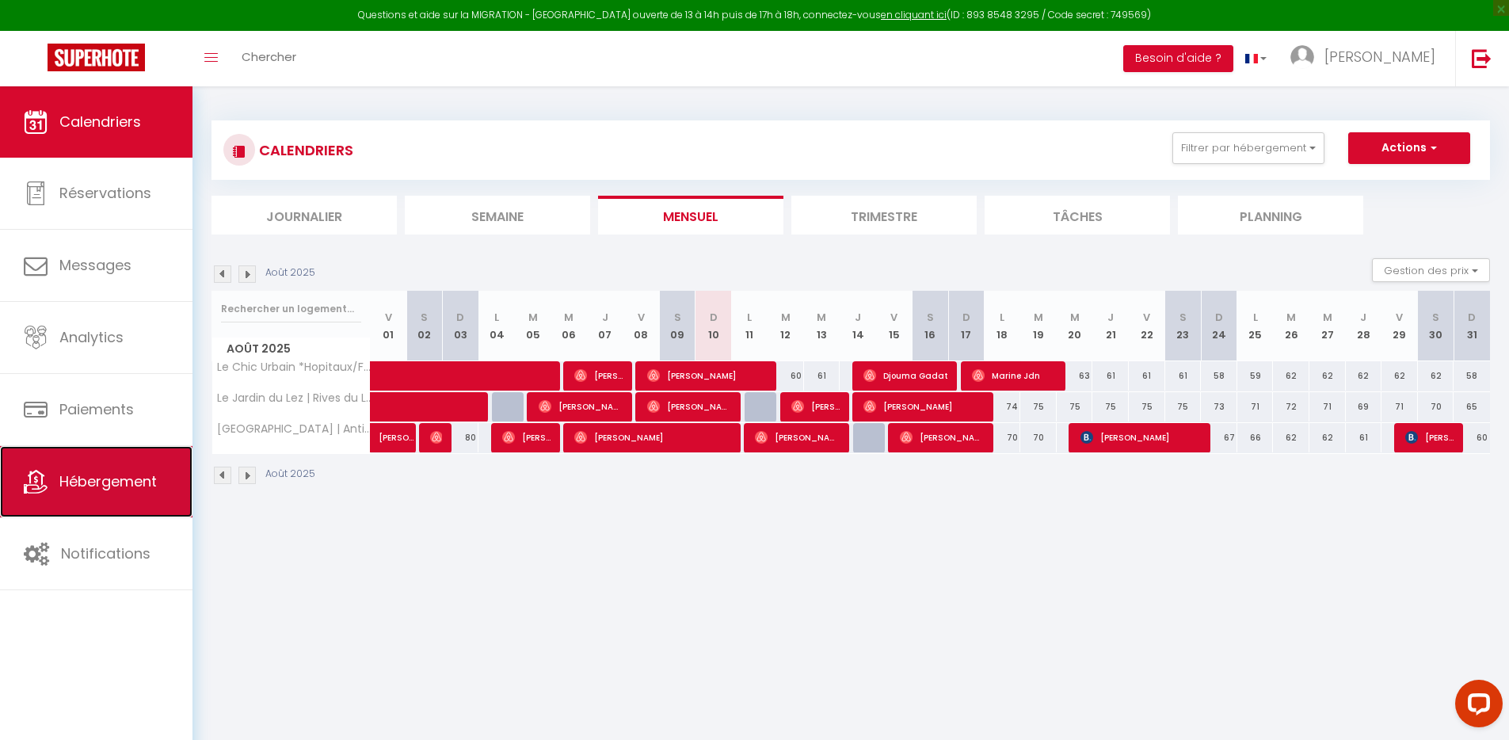
click at [120, 471] on span "Hébergement" at bounding box center [107, 481] width 97 height 20
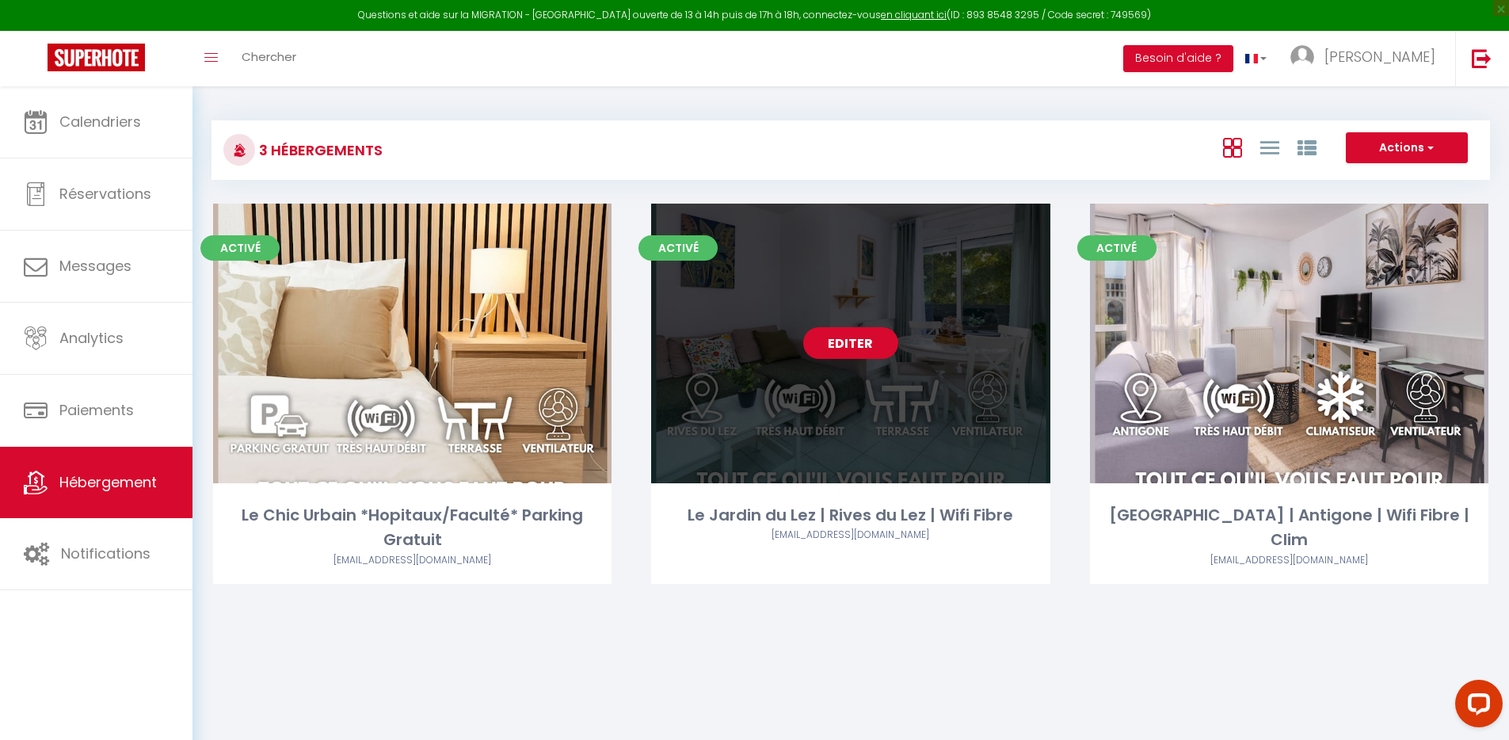
click at [856, 338] on link "Editer" at bounding box center [850, 343] width 95 height 32
select select "3"
select select "2"
select select "1"
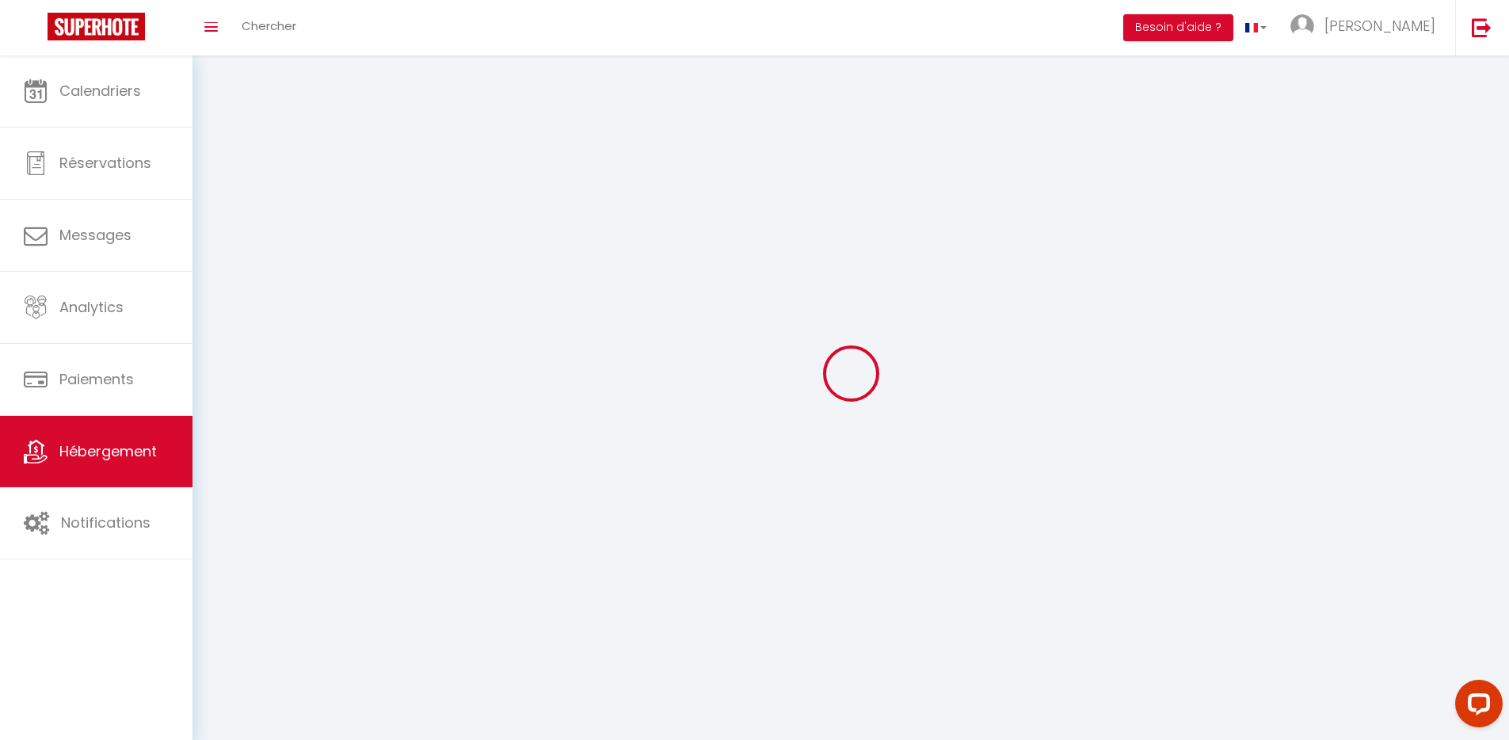
select select
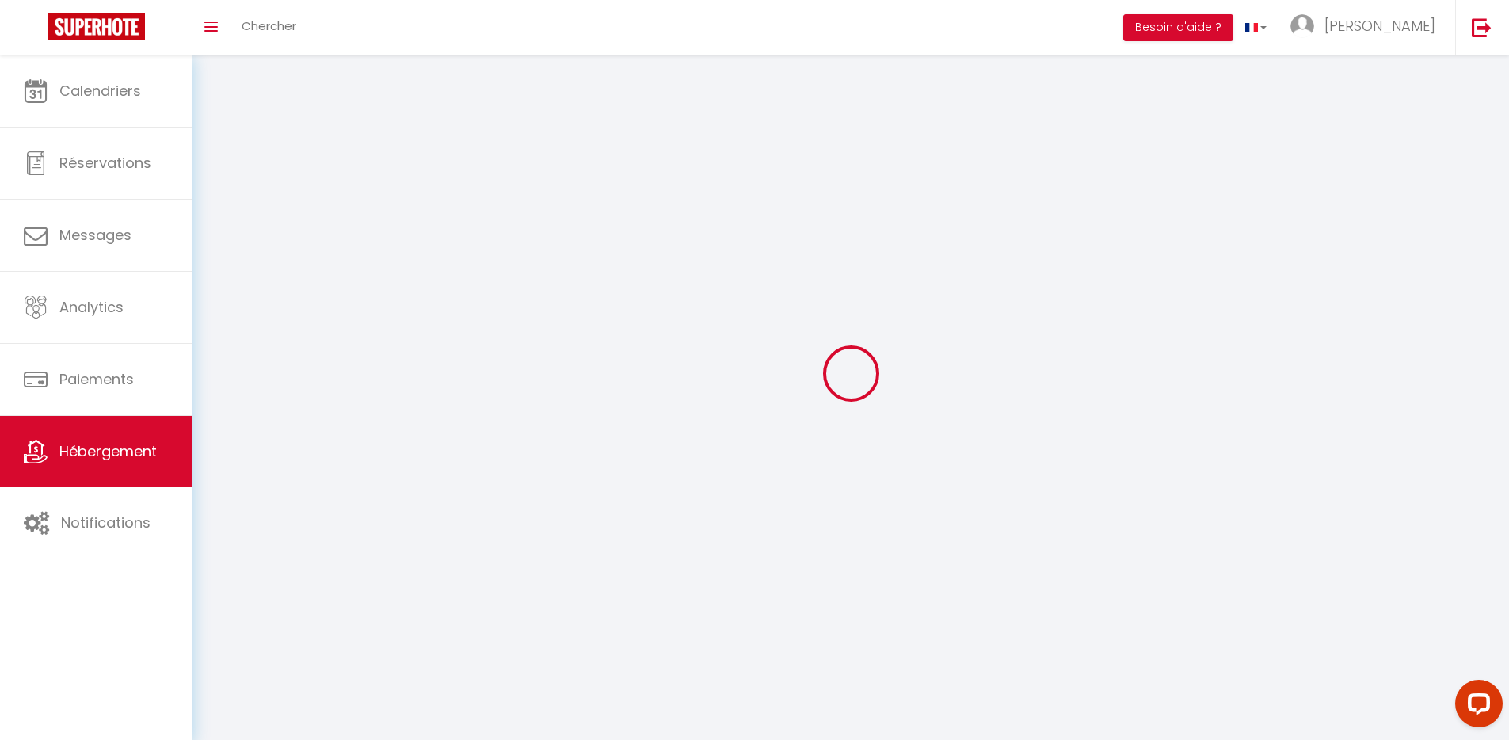
select select
checkbox input "false"
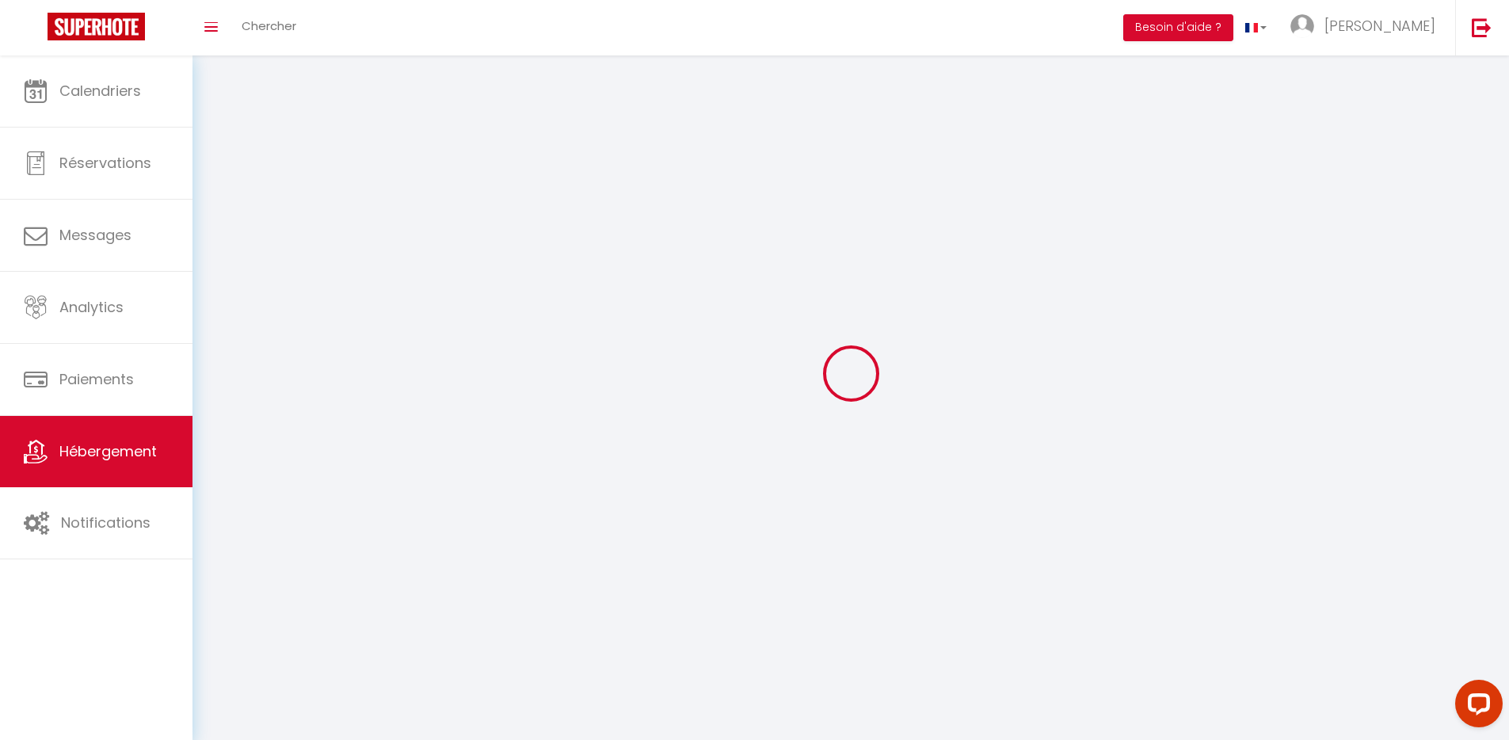
checkbox input "false"
select select
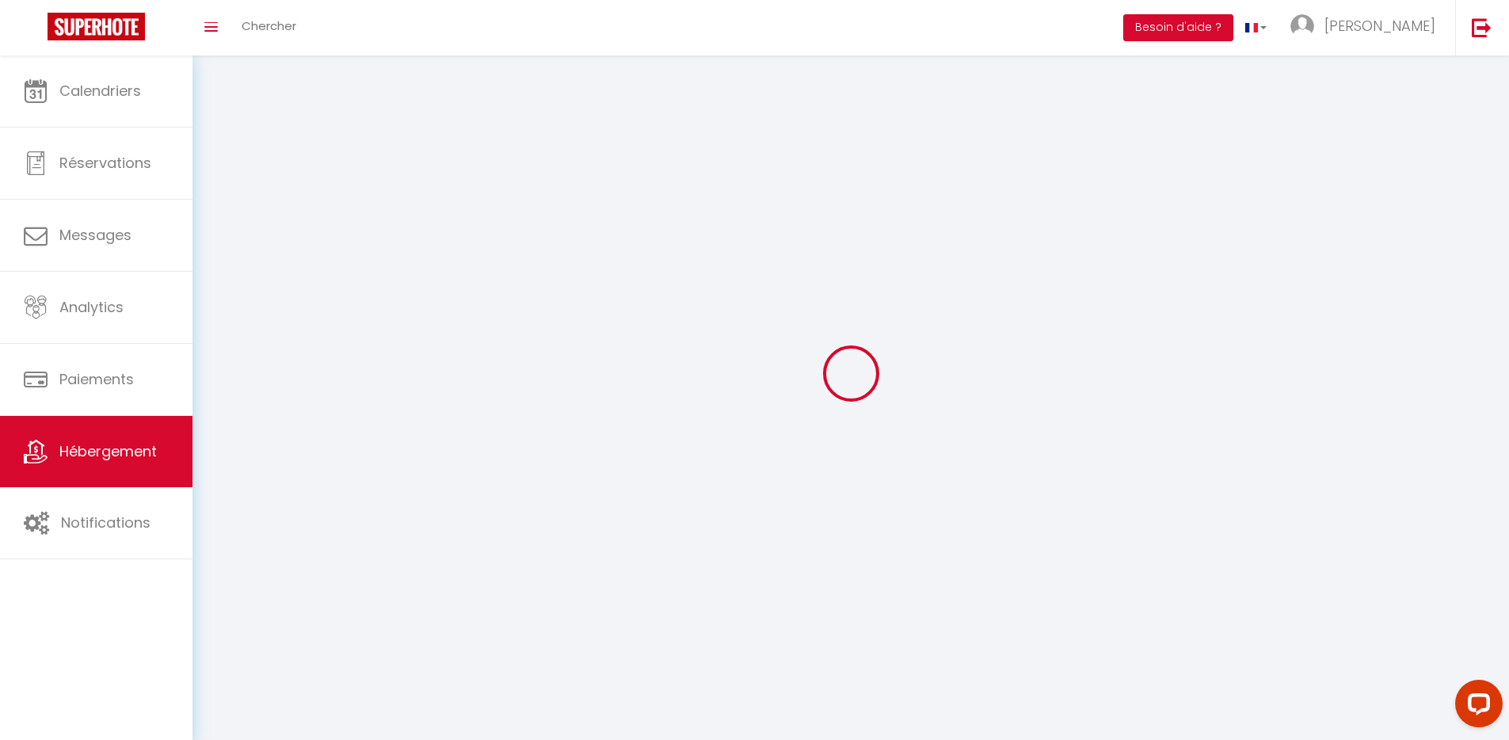
select select
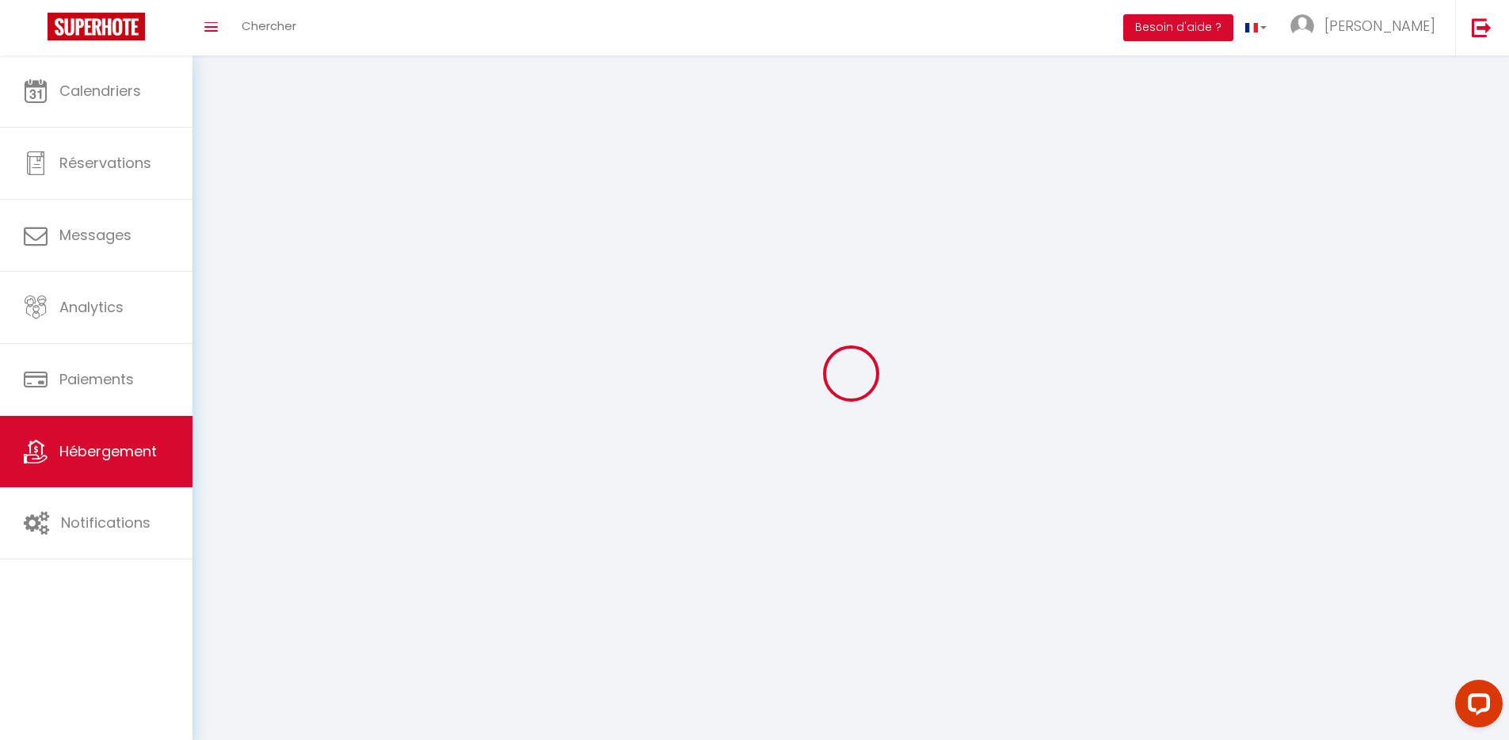
checkbox input "false"
select select
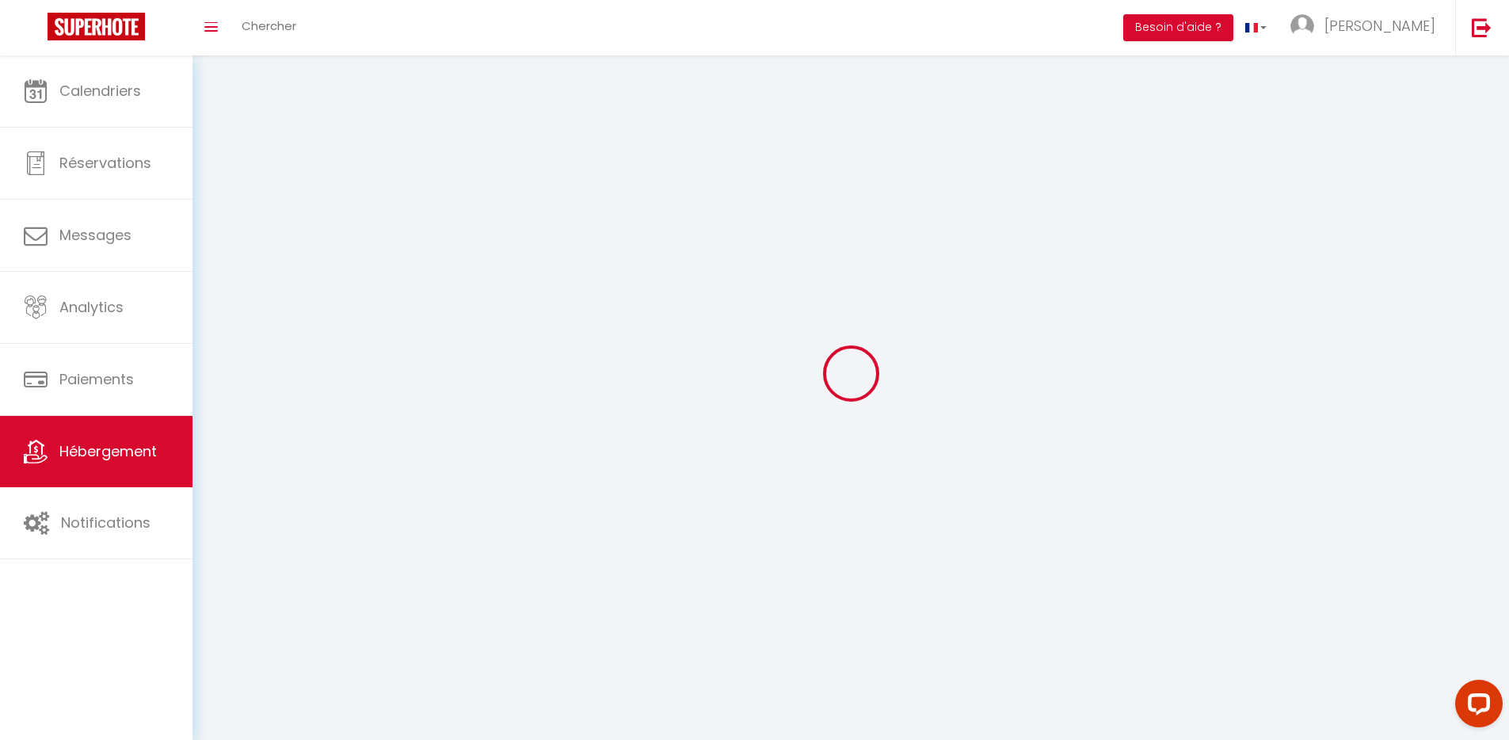
select select
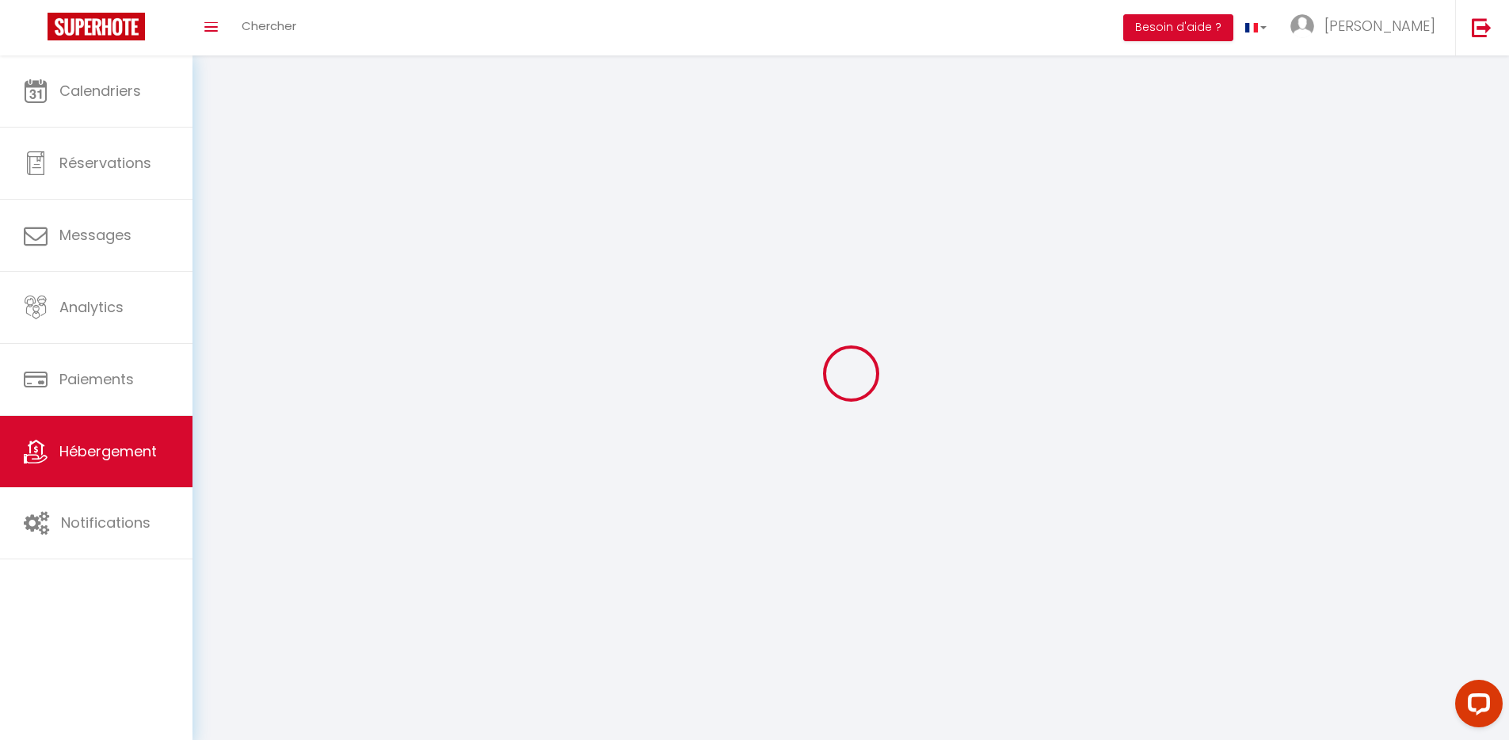
select select
checkbox input "false"
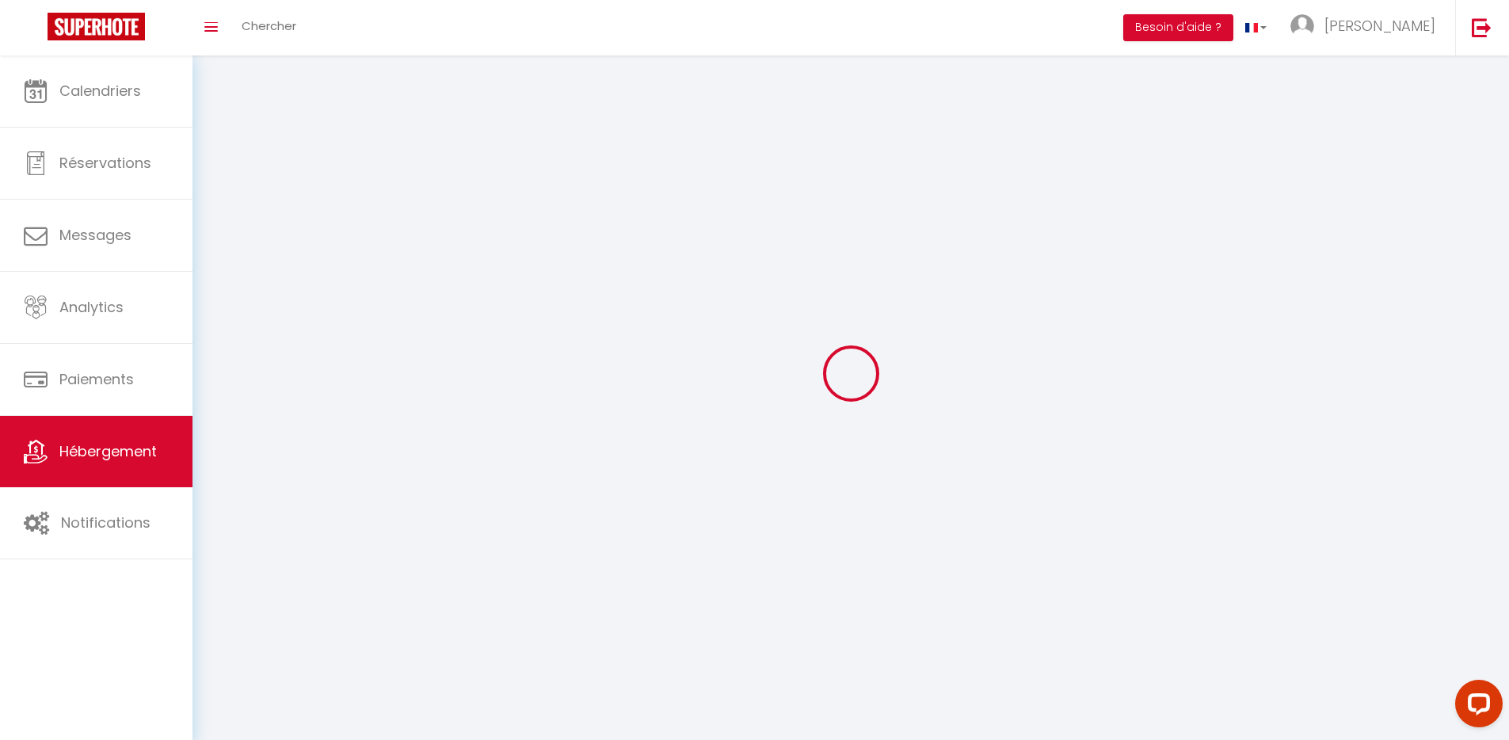
checkbox input "false"
select select
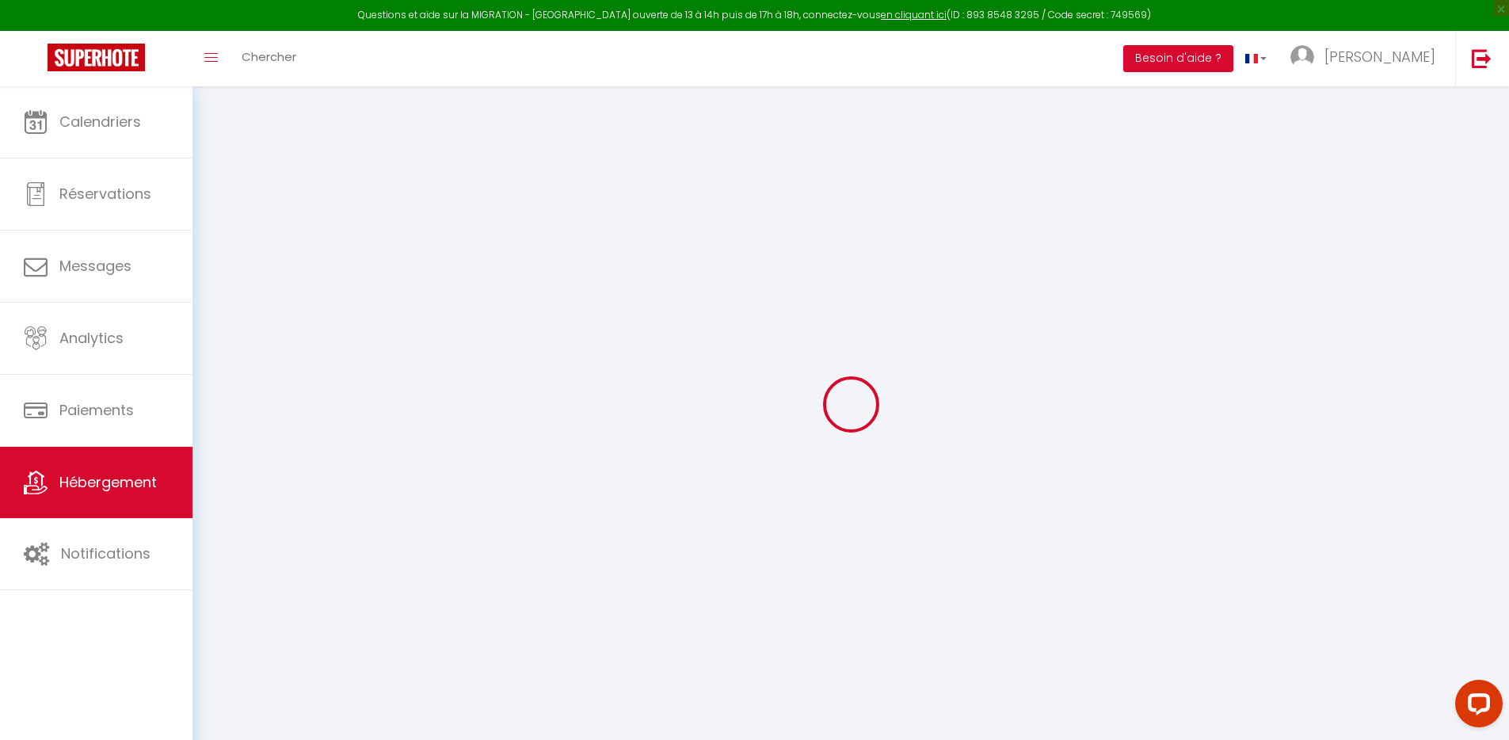
select select "+ 38 %"
select select "+ 53 %"
select select
checkbox input "false"
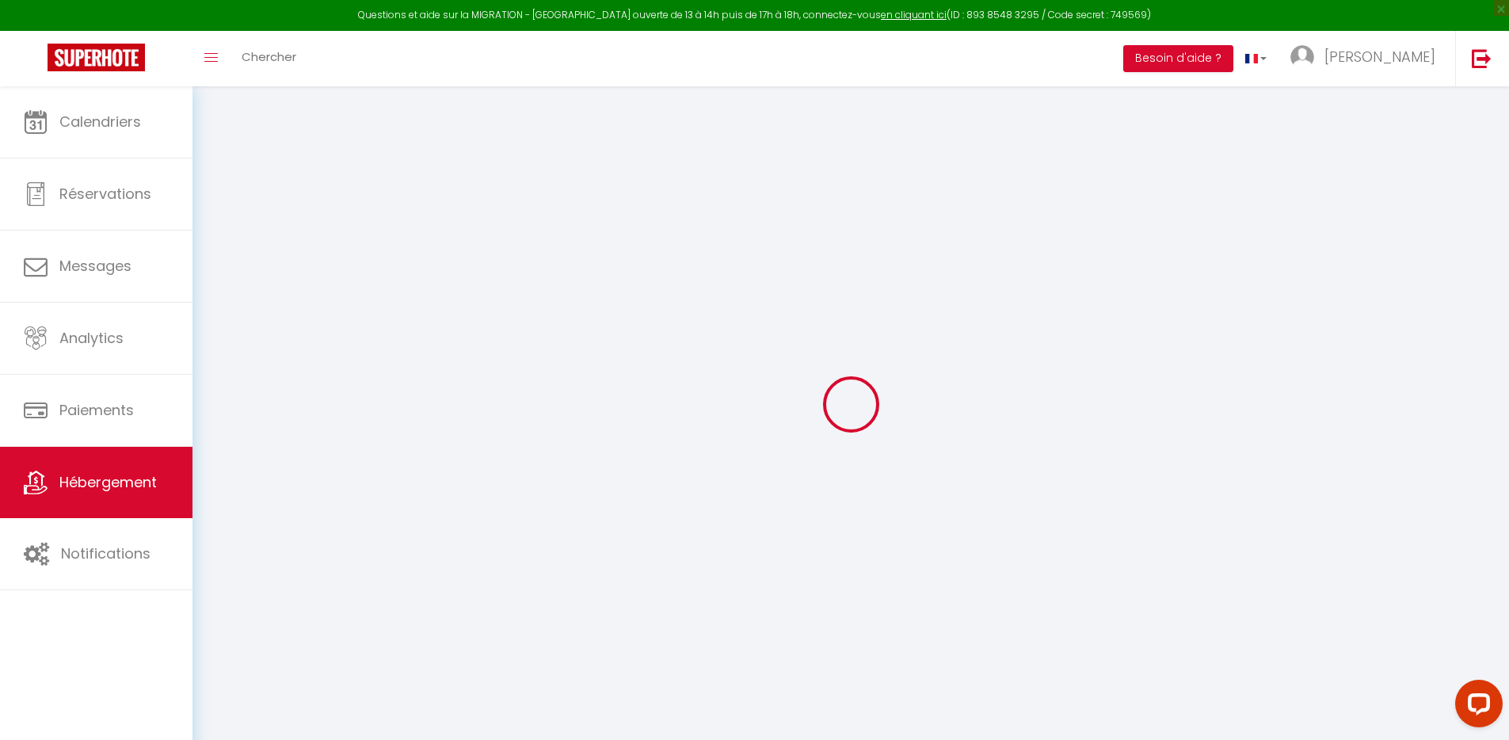
checkbox input "false"
select select
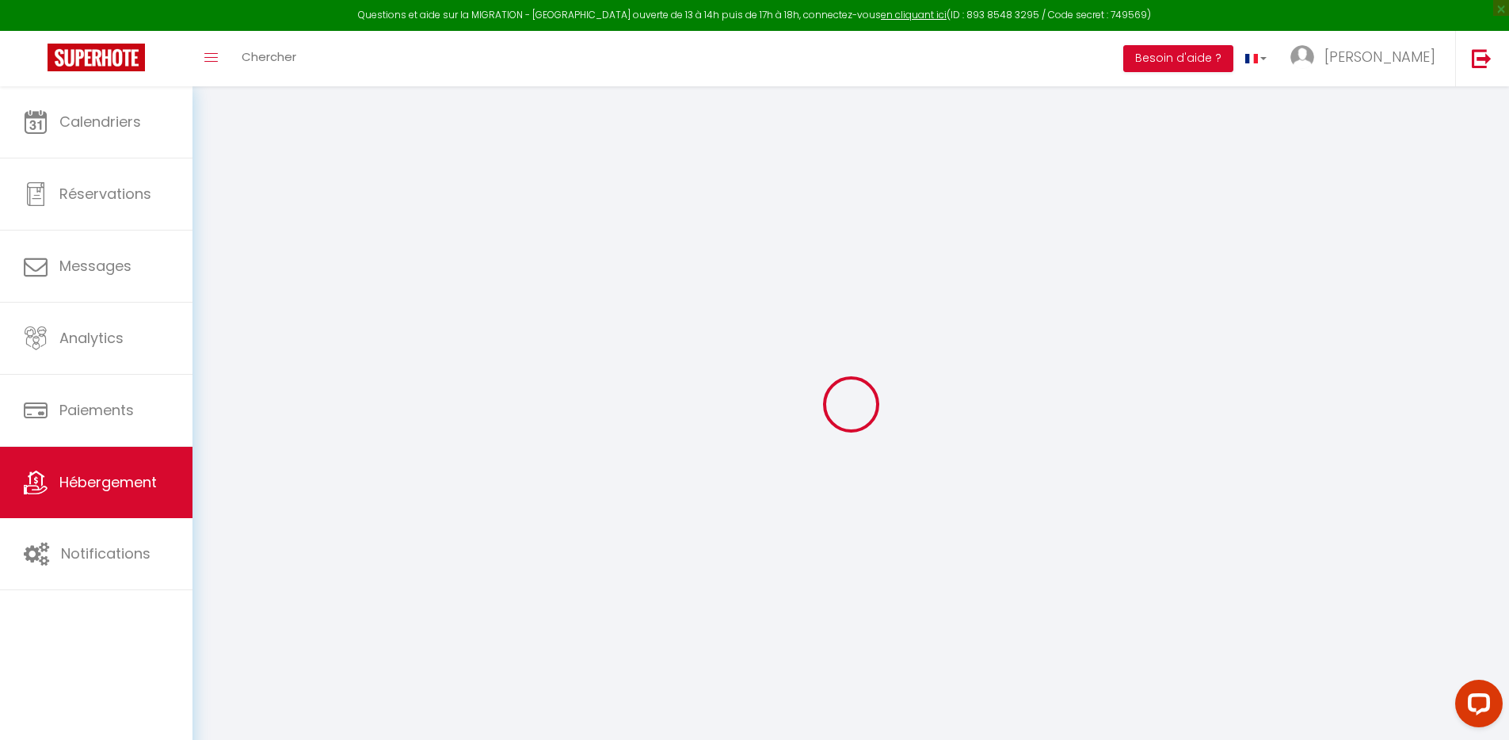
checkbox input "false"
select select "8697-1443665914867897060"
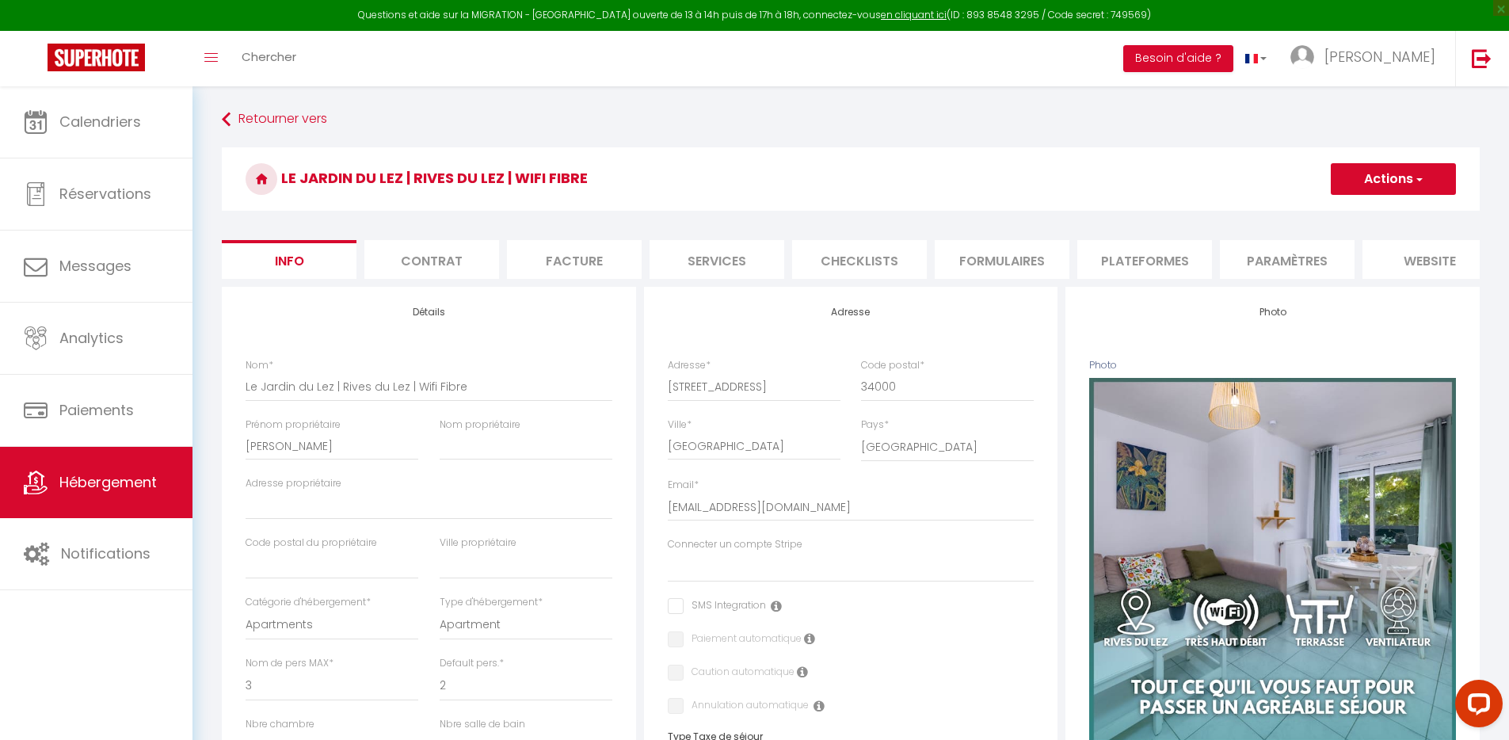
click at [1117, 261] on li "Plateformes" at bounding box center [1144, 259] width 135 height 39
select select "90"
select select "well_reviewed_guests"
select select "EUR"
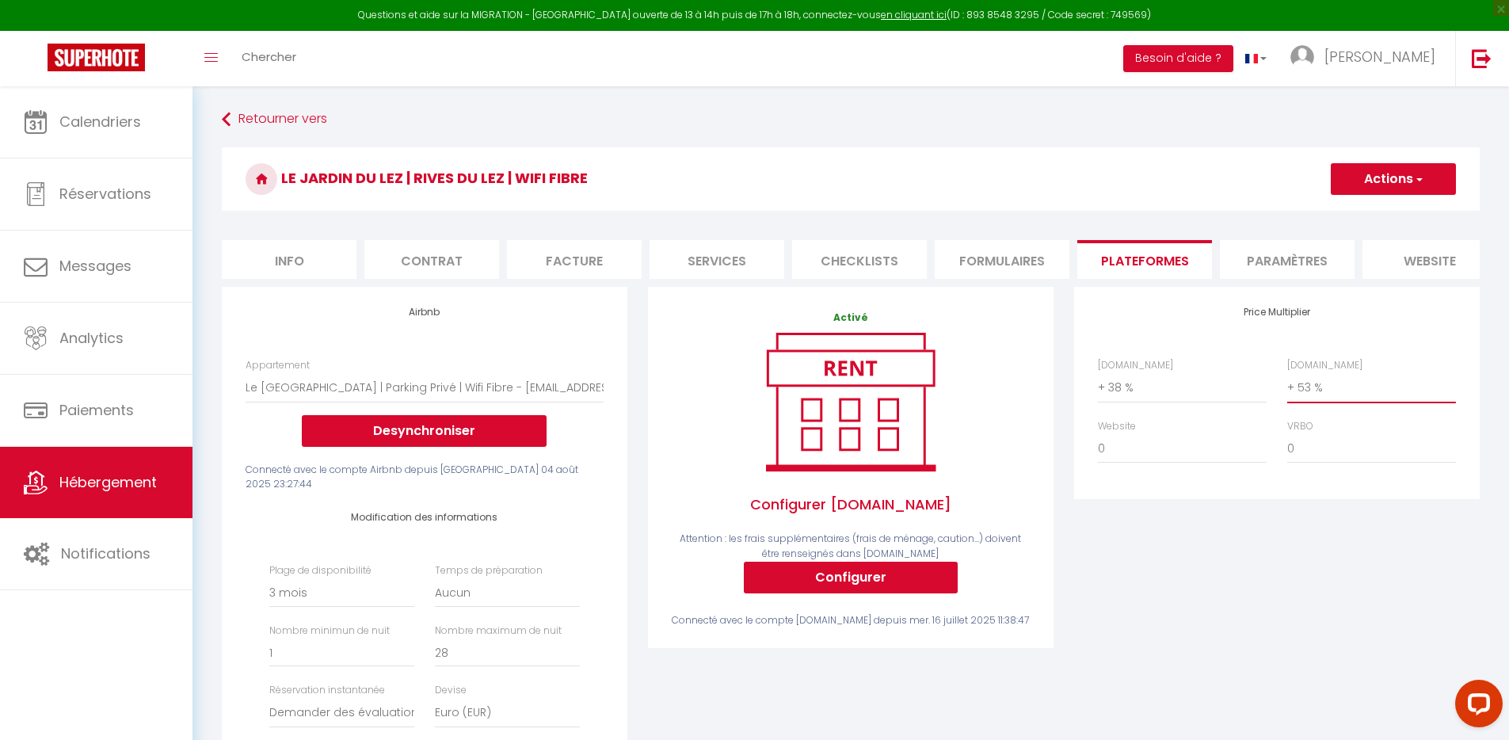
click at [1340, 398] on select "0 + 1 % + 2 % + 3 % + 4 % + 5 % + 6 % + 7 % + 8 % + 9 %" at bounding box center [1371, 387] width 169 height 30
click at [1382, 393] on select "0 + 1 % + 2 % + 3 % + 4 % + 5 % + 6 % + 7 % + 8 % + 9 %" at bounding box center [1371, 387] width 169 height 30
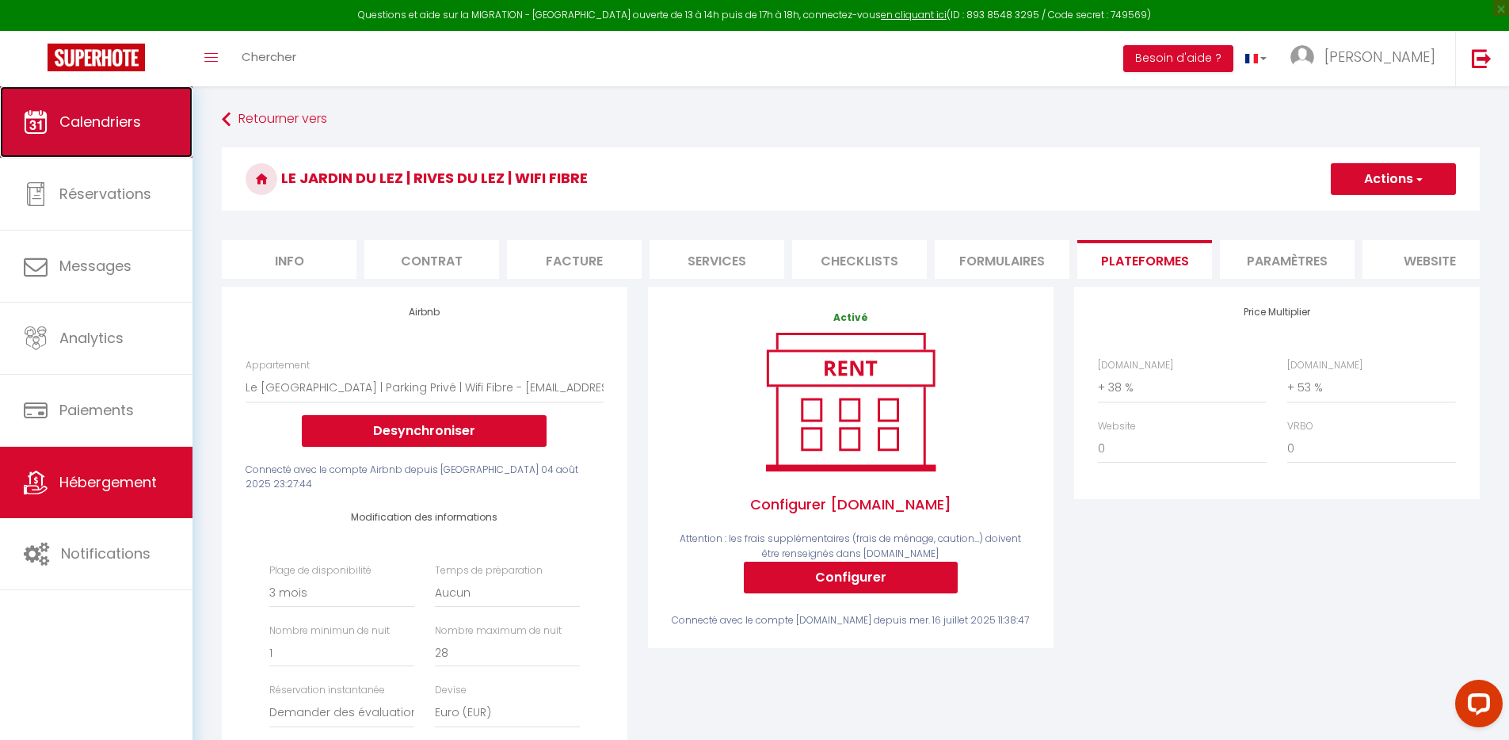
click at [103, 125] on span "Calendriers" at bounding box center [100, 122] width 82 height 20
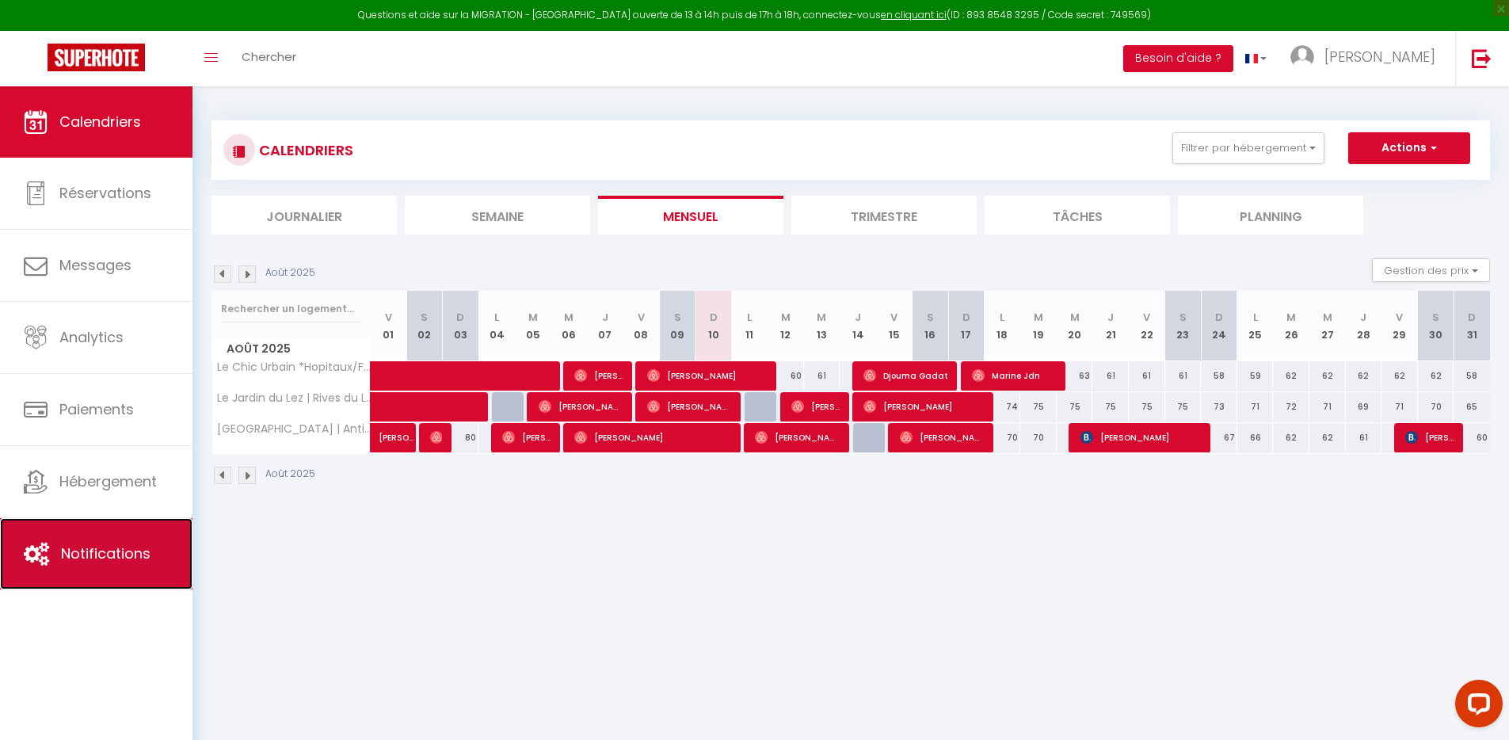
click at [135, 527] on link "Notifications" at bounding box center [96, 553] width 192 height 71
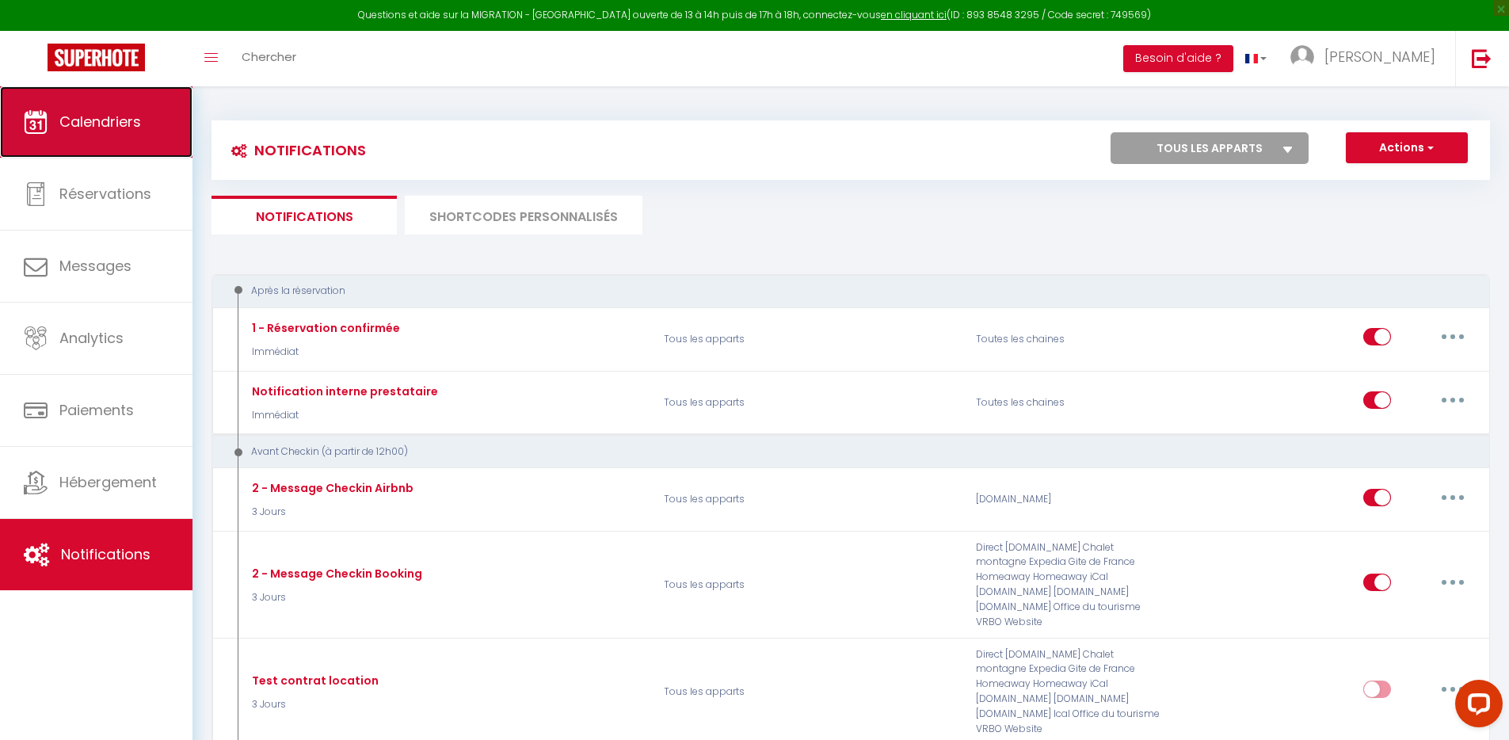
click at [127, 127] on span "Calendriers" at bounding box center [100, 122] width 82 height 20
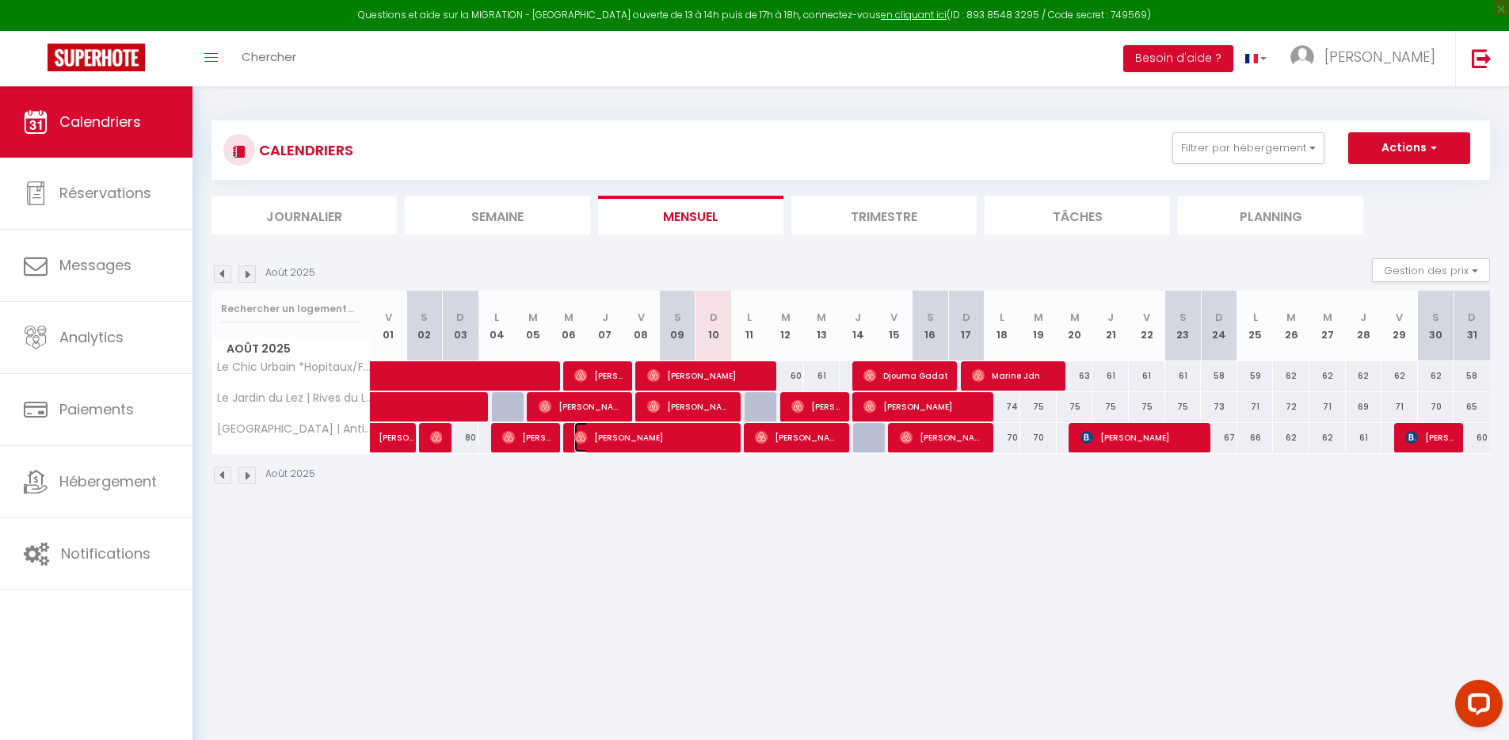
click at [690, 441] on span "[PERSON_NAME]" at bounding box center [653, 437] width 158 height 30
select select "OK"
select select "0"
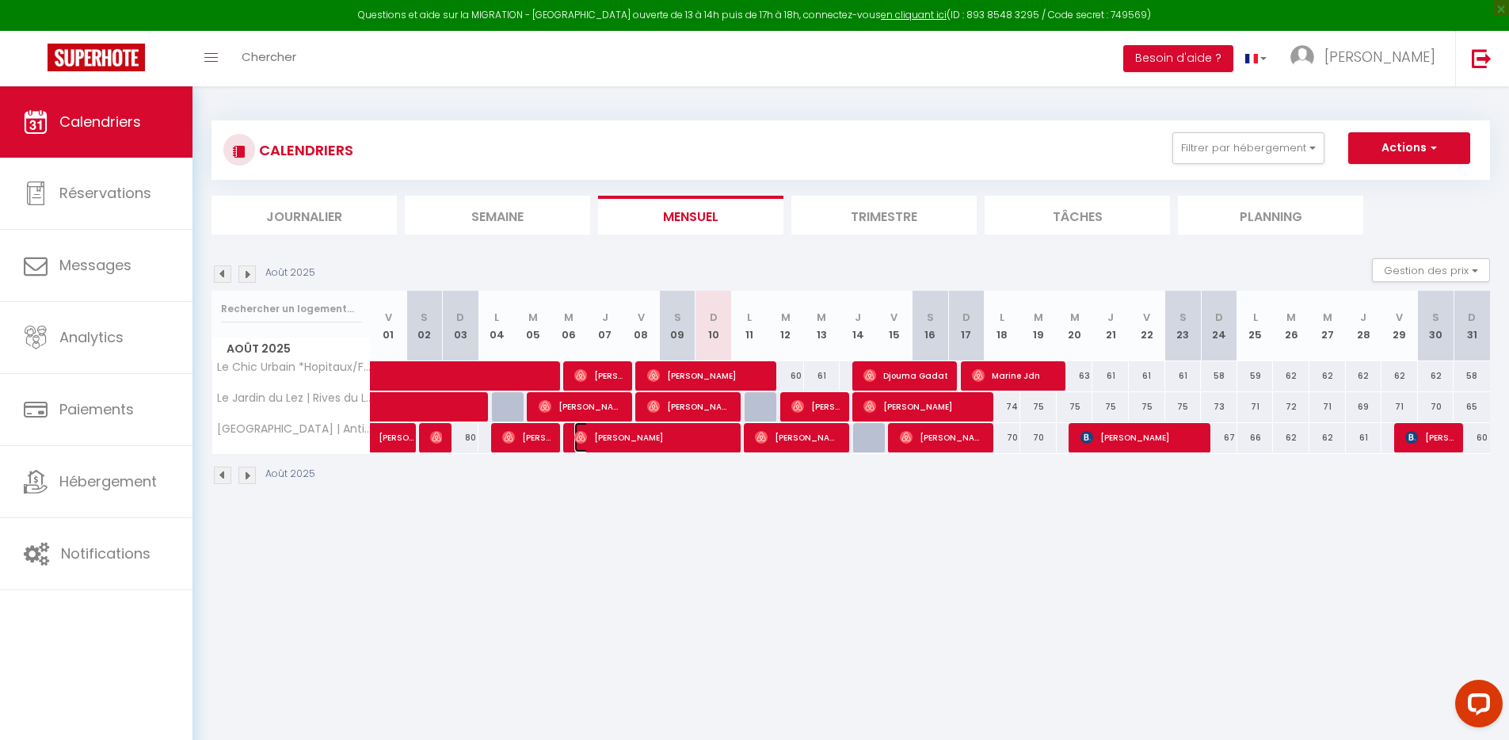
select select "1"
select select
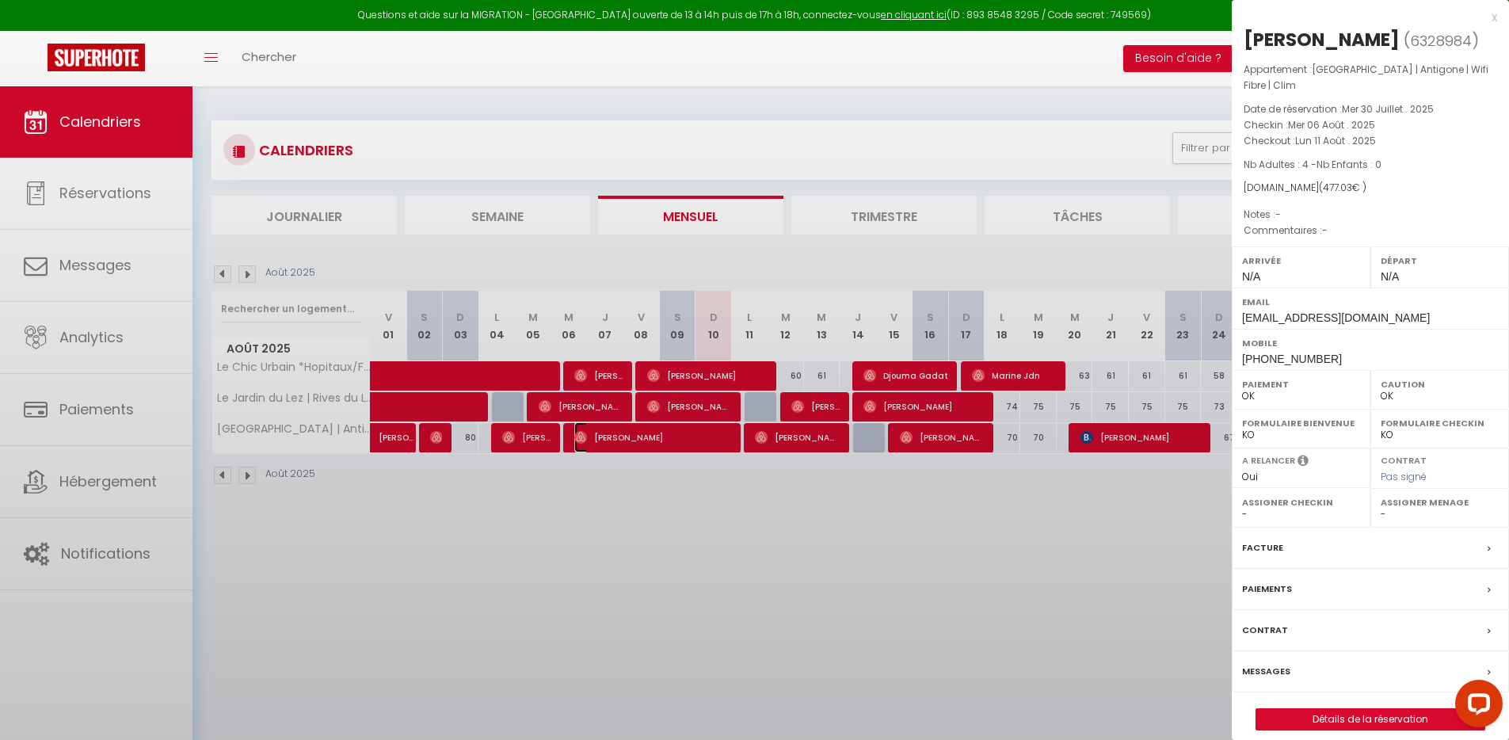
select select "49942"
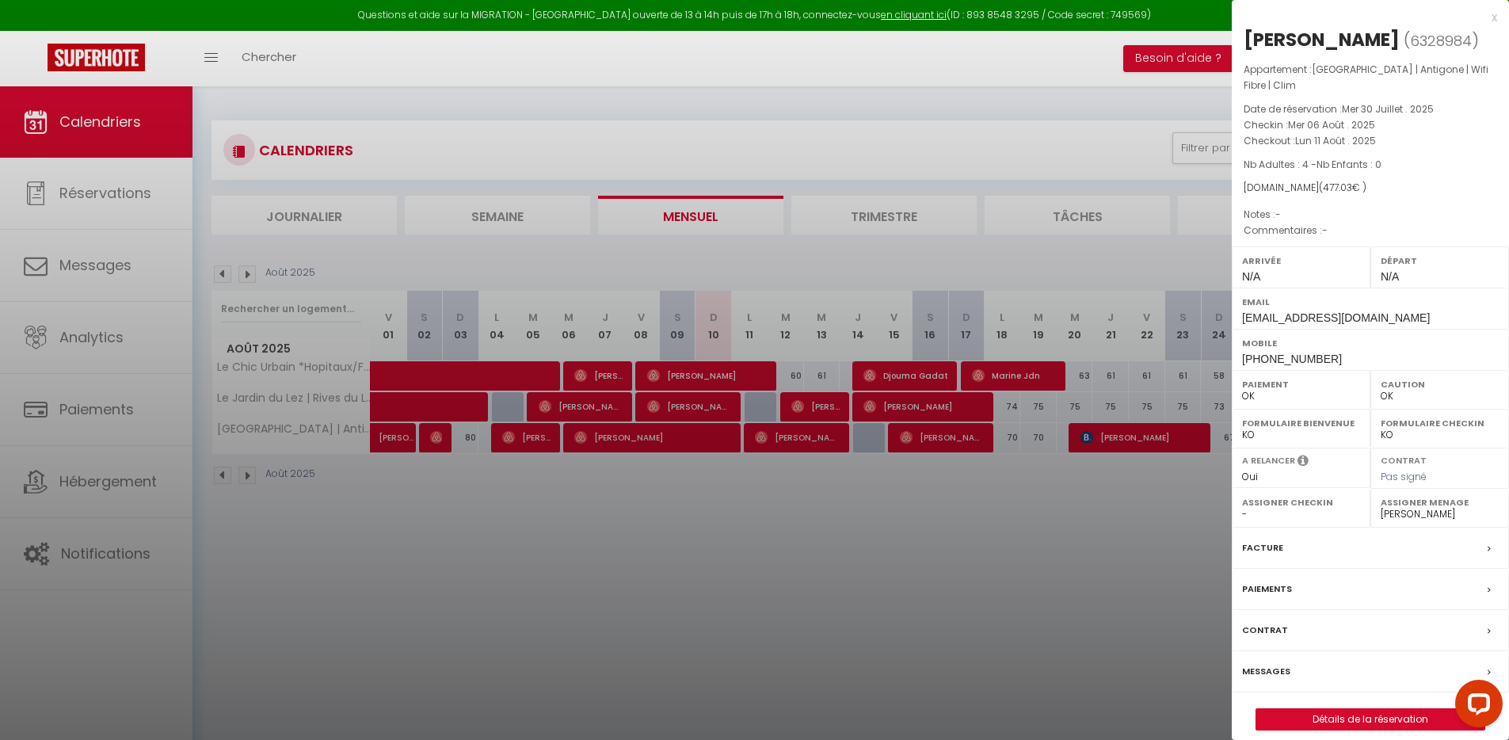
click at [1278, 670] on label "Messages" at bounding box center [1266, 671] width 48 height 17
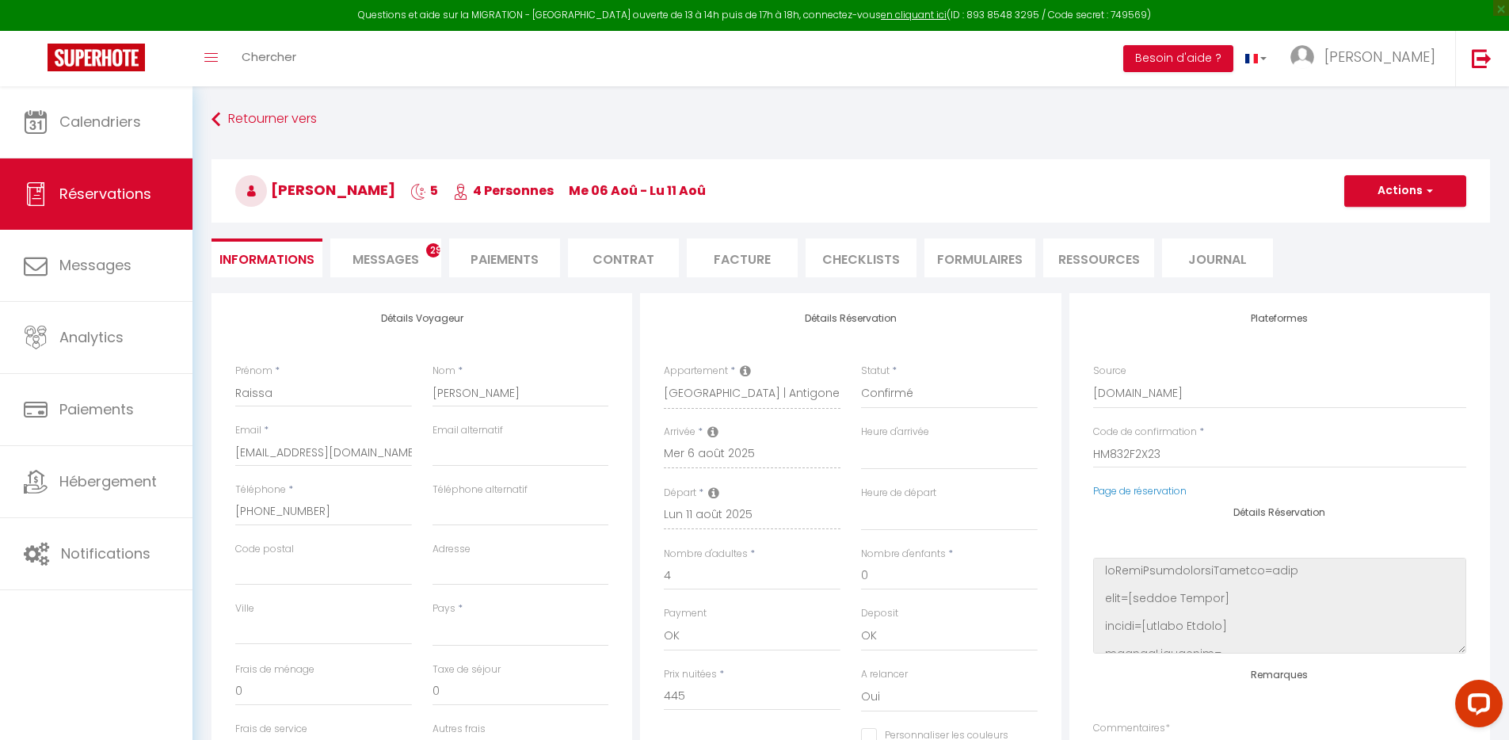
select select
checkbox input "false"
select select
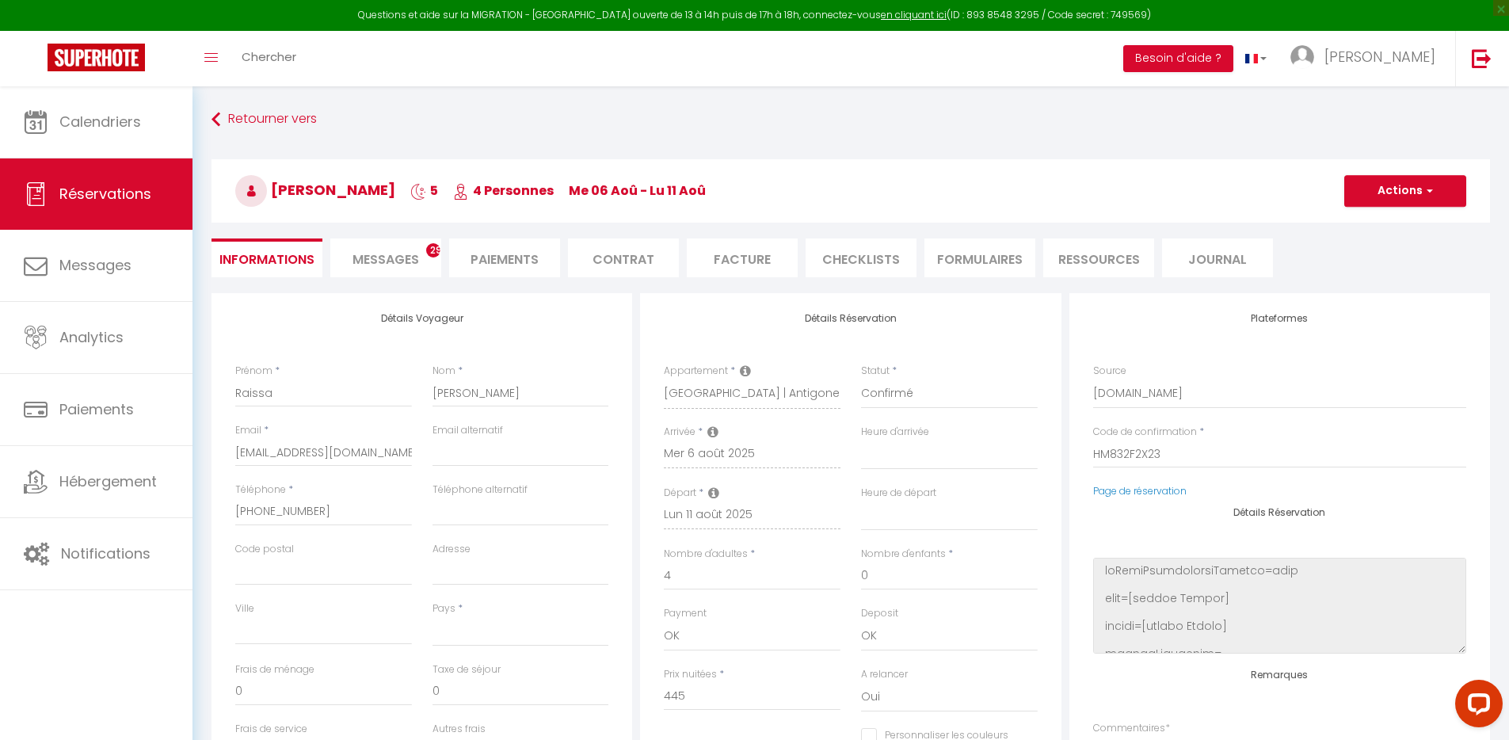
select select
checkbox input "false"
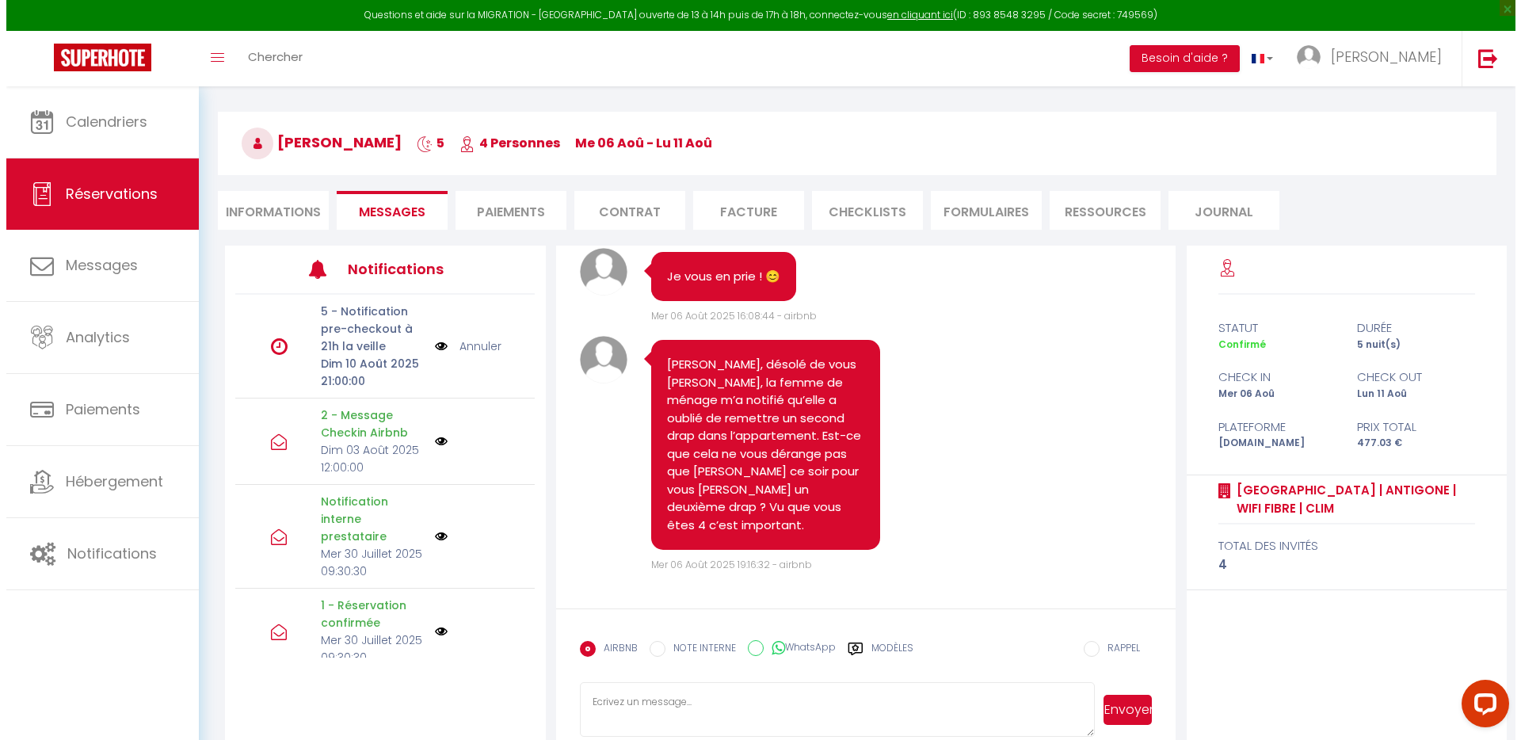
scroll to position [86, 0]
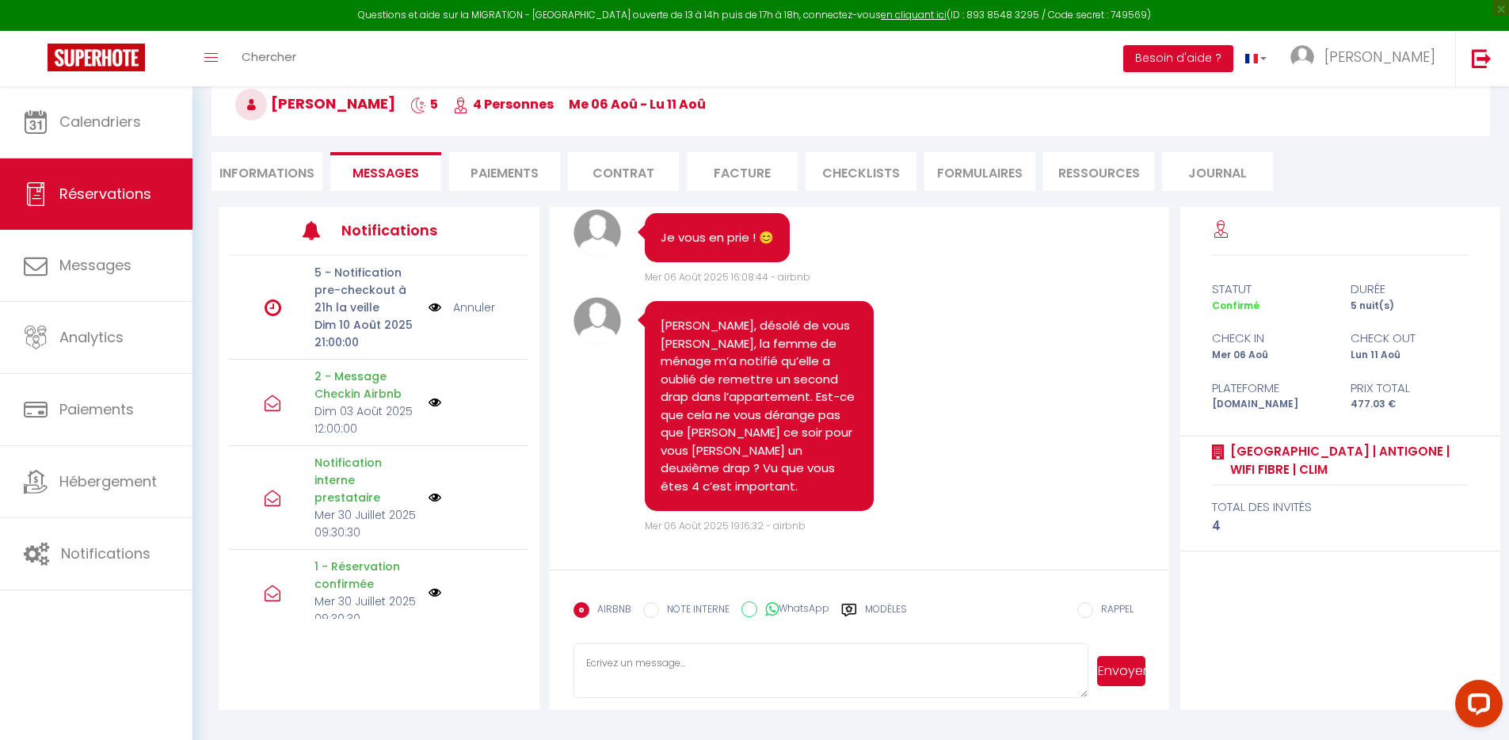
click at [429, 302] on img at bounding box center [435, 307] width 13 height 17
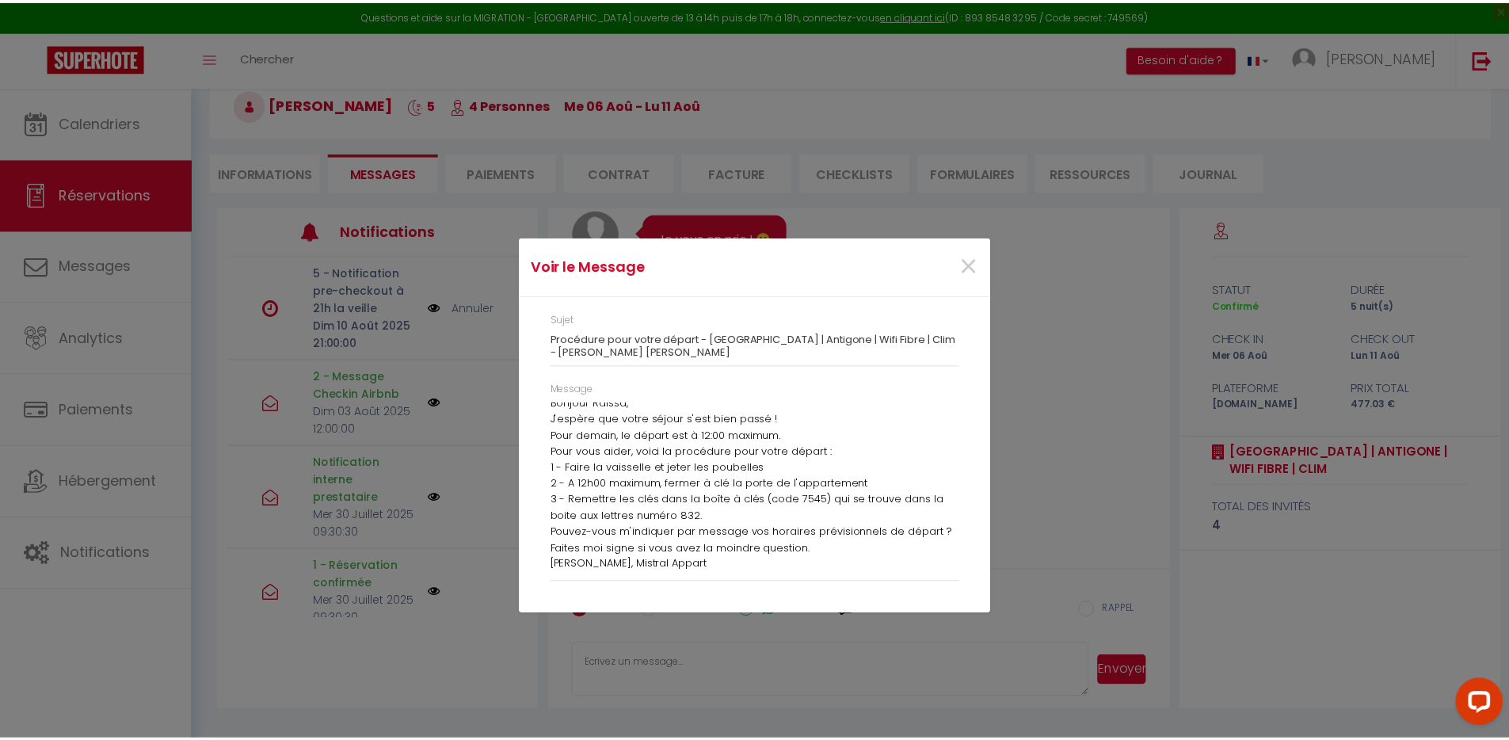
scroll to position [0, 0]
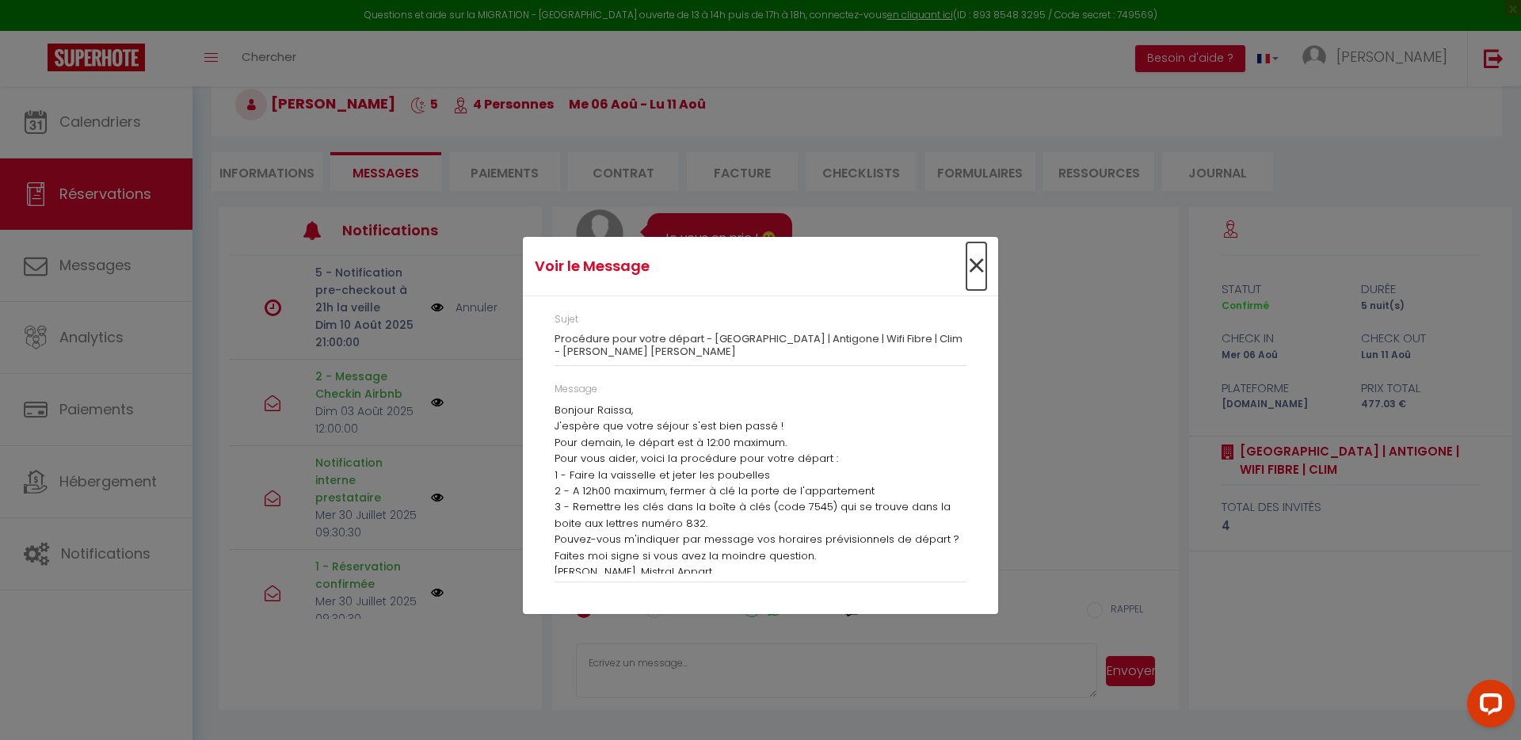
click at [977, 268] on span "×" at bounding box center [976, 266] width 20 height 48
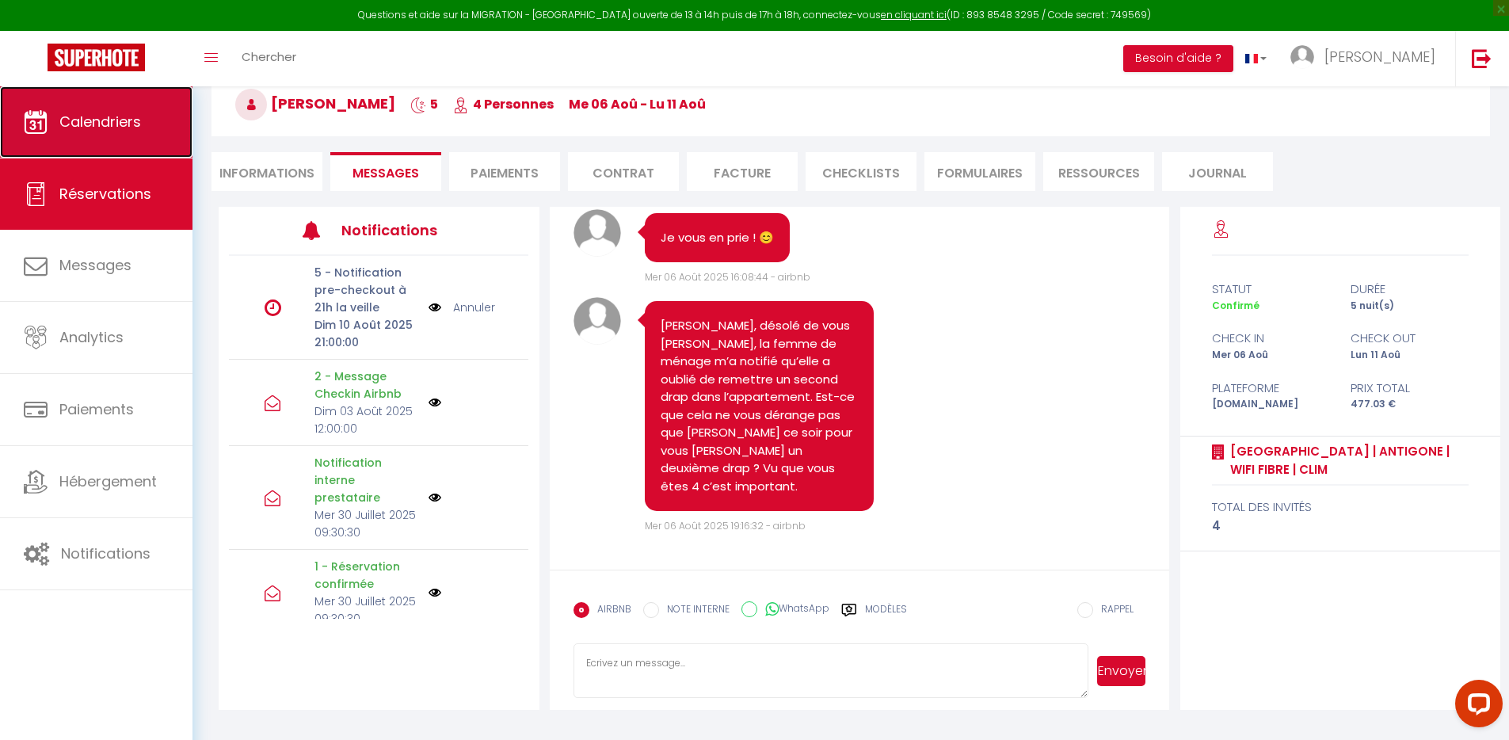
click at [115, 117] on span "Calendriers" at bounding box center [100, 122] width 82 height 20
